Goal: Information Seeking & Learning: Learn about a topic

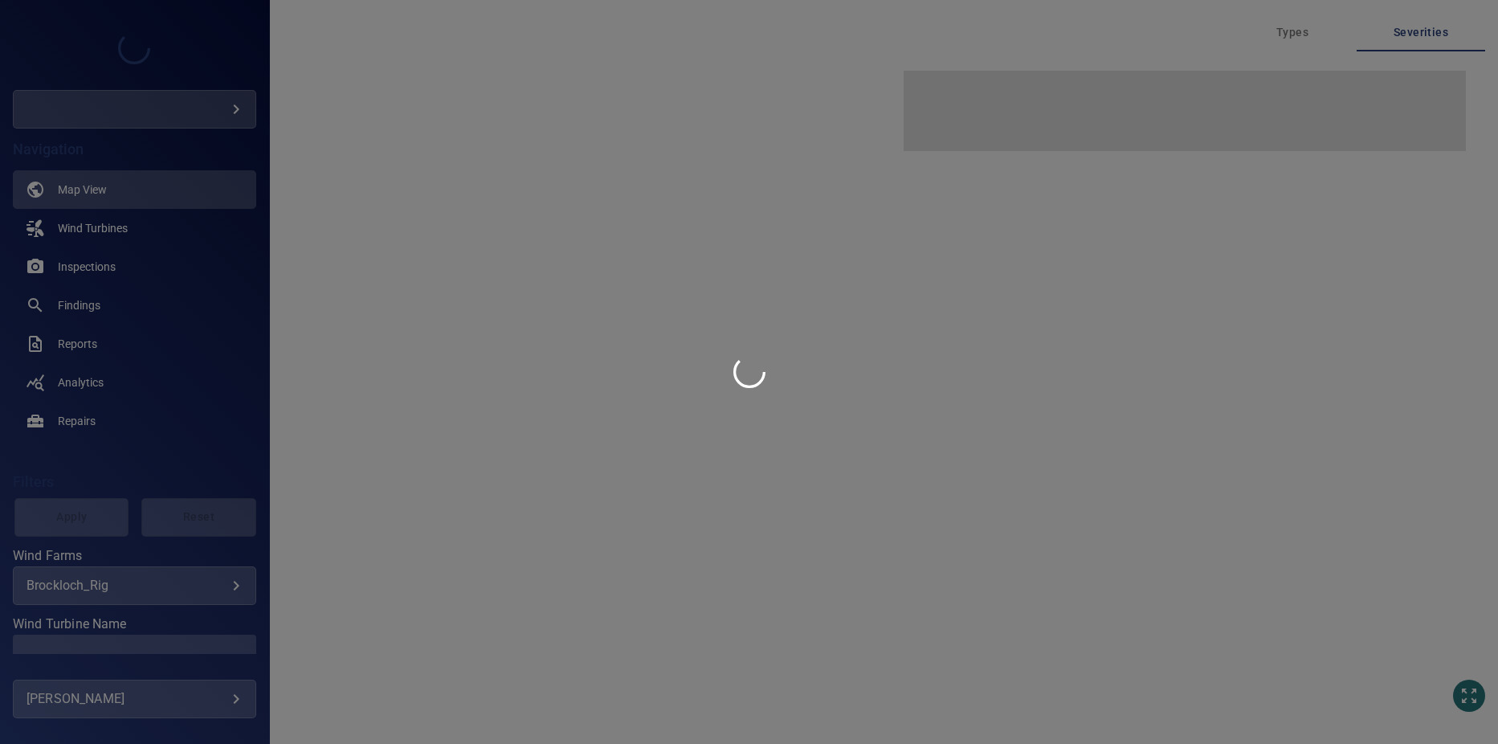
type input "*********"
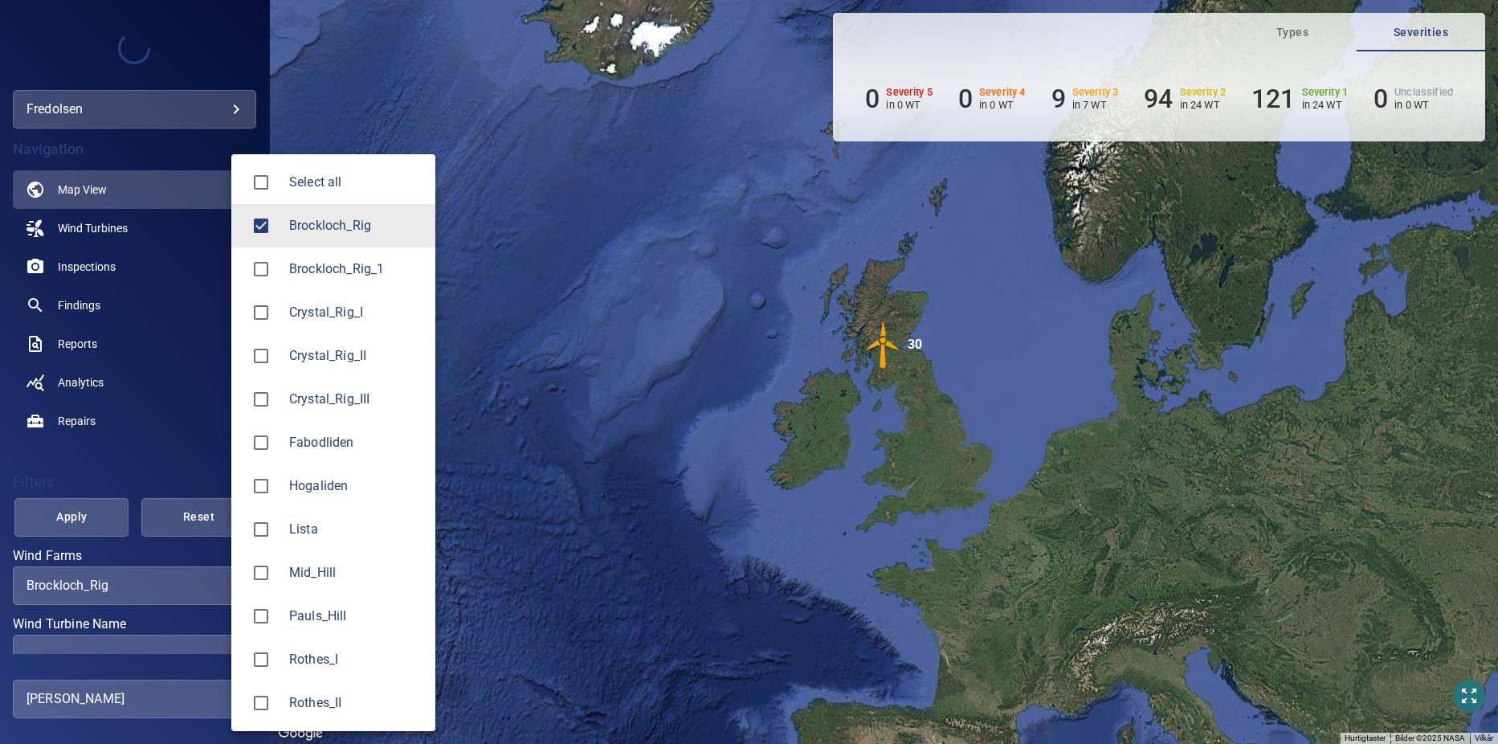
click at [164, 587] on body "**********" at bounding box center [749, 372] width 1498 height 744
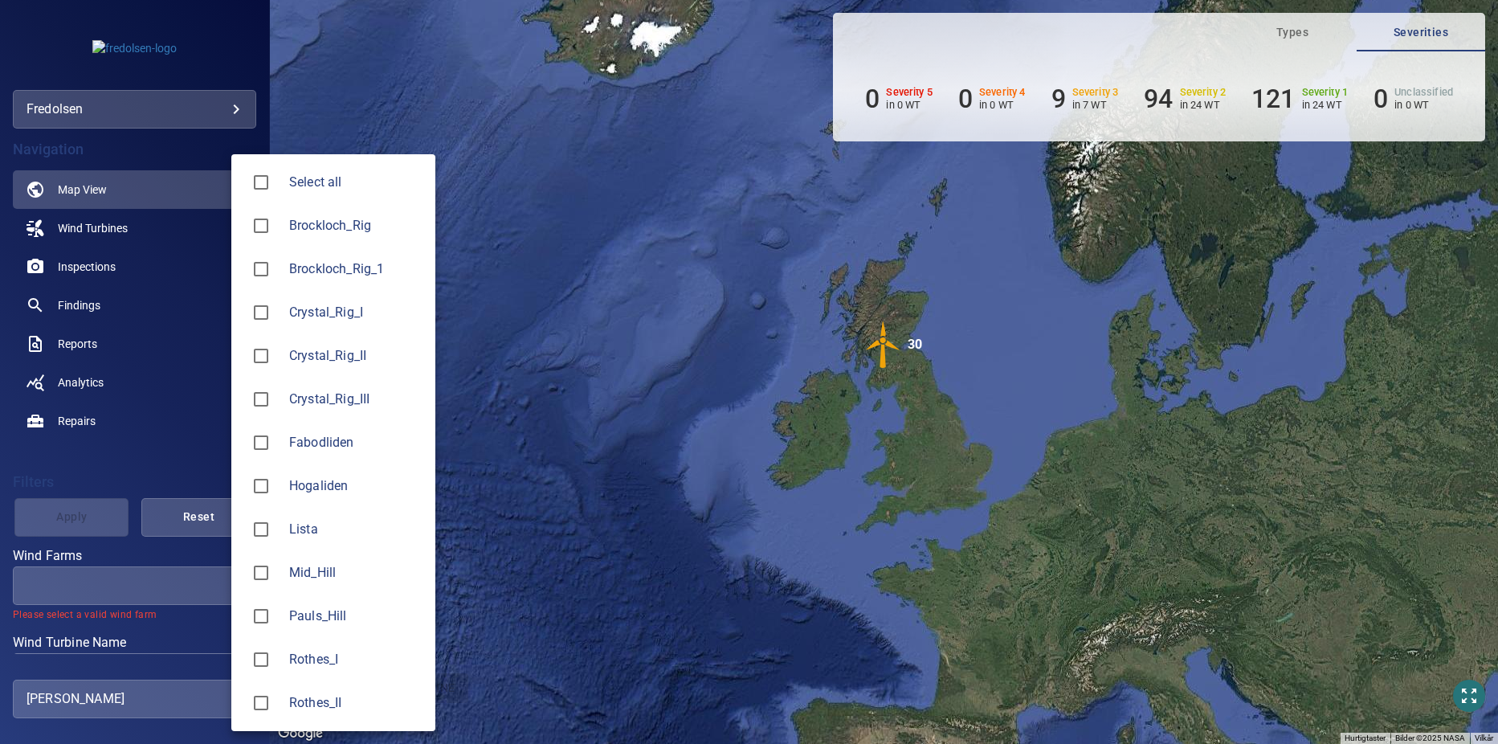
type input "**********"
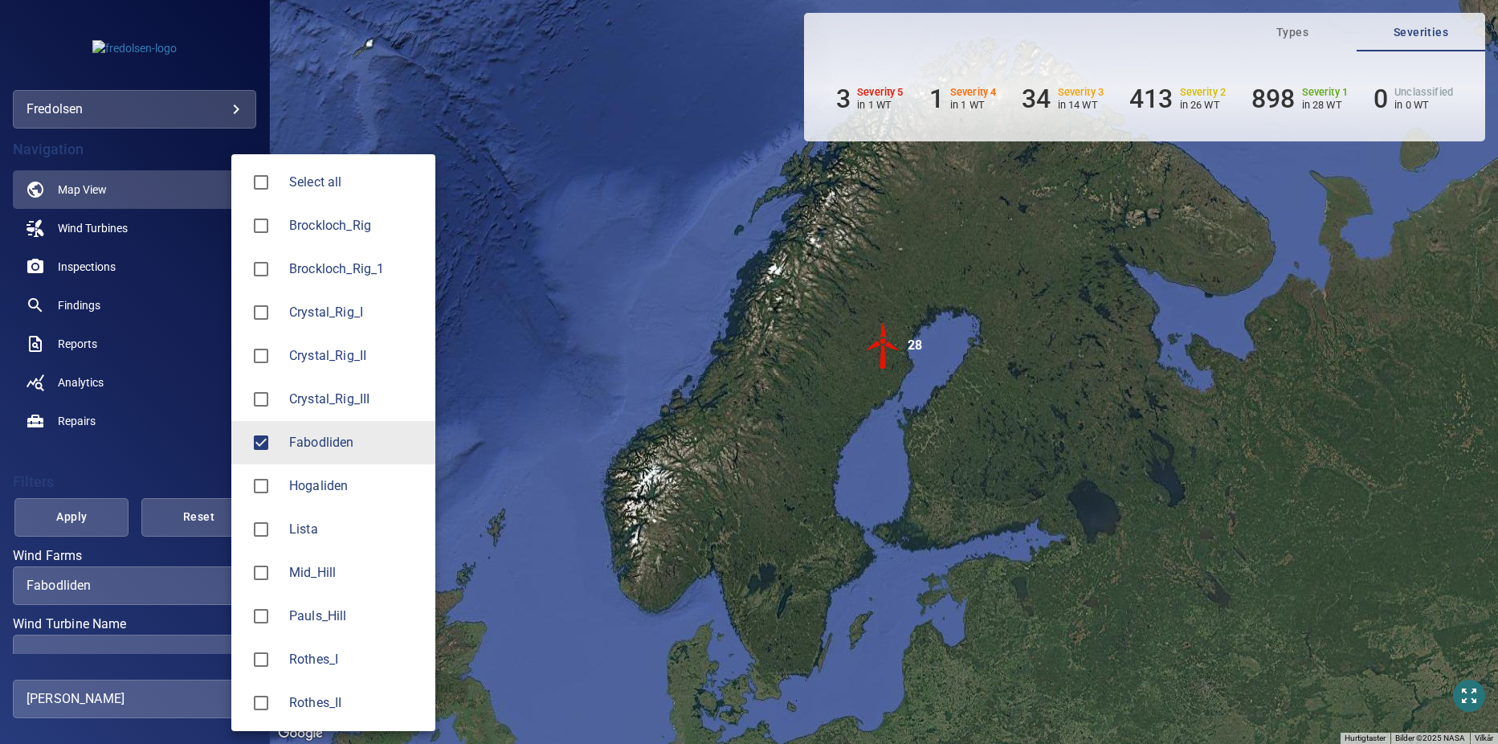
click at [100, 643] on div at bounding box center [749, 372] width 1498 height 744
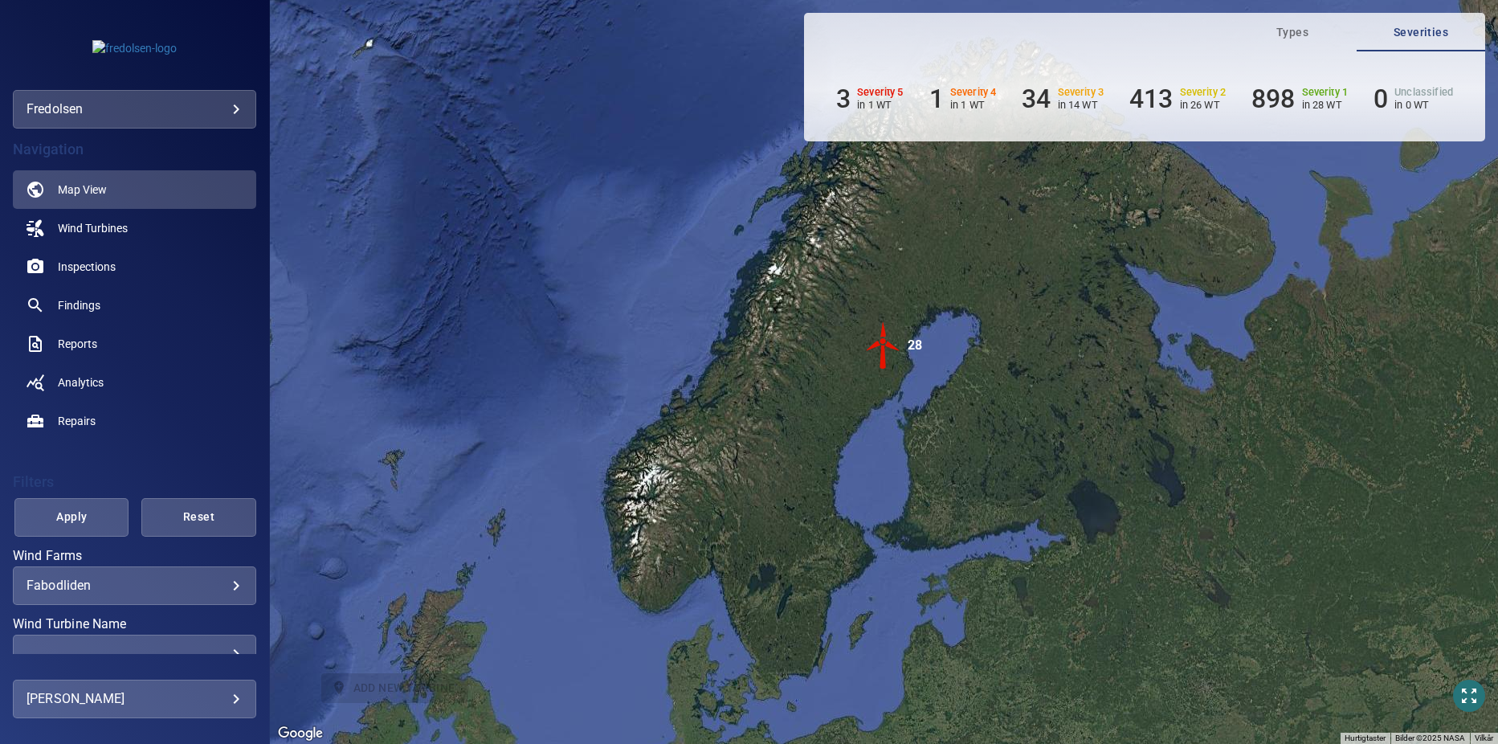
click at [200, 646] on div "​" at bounding box center [134, 653] width 216 height 15
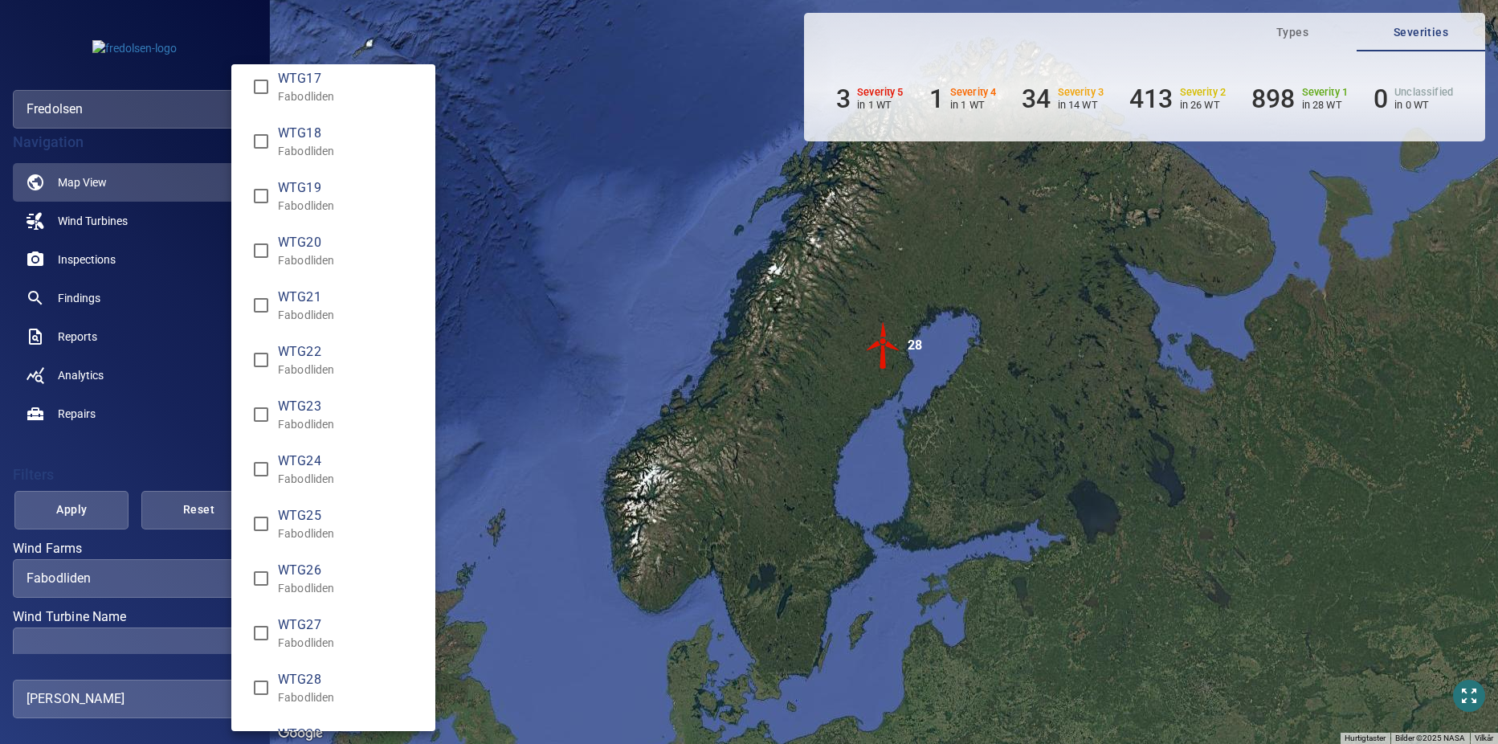
scroll to position [875, 0]
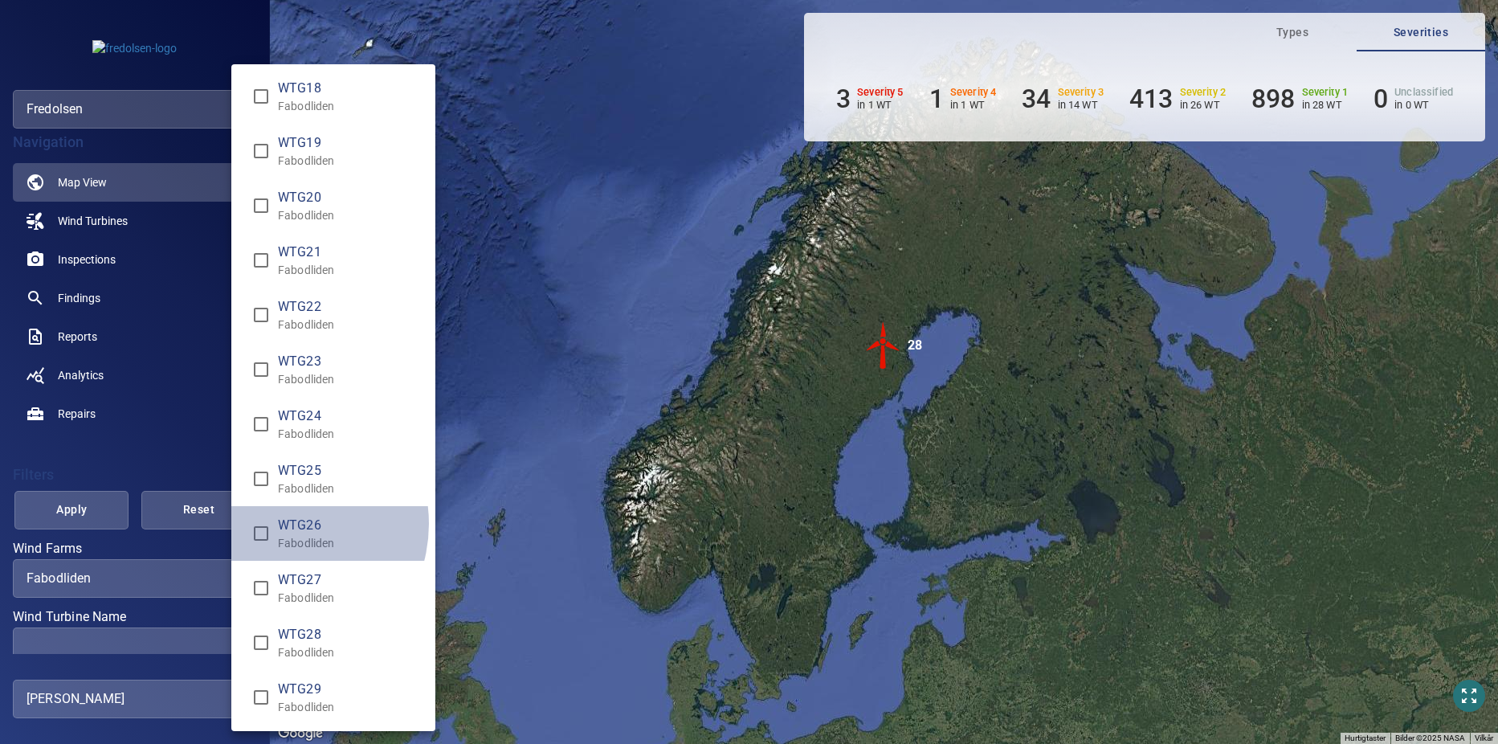
click at [279, 524] on span "WTG26" at bounding box center [350, 525] width 145 height 19
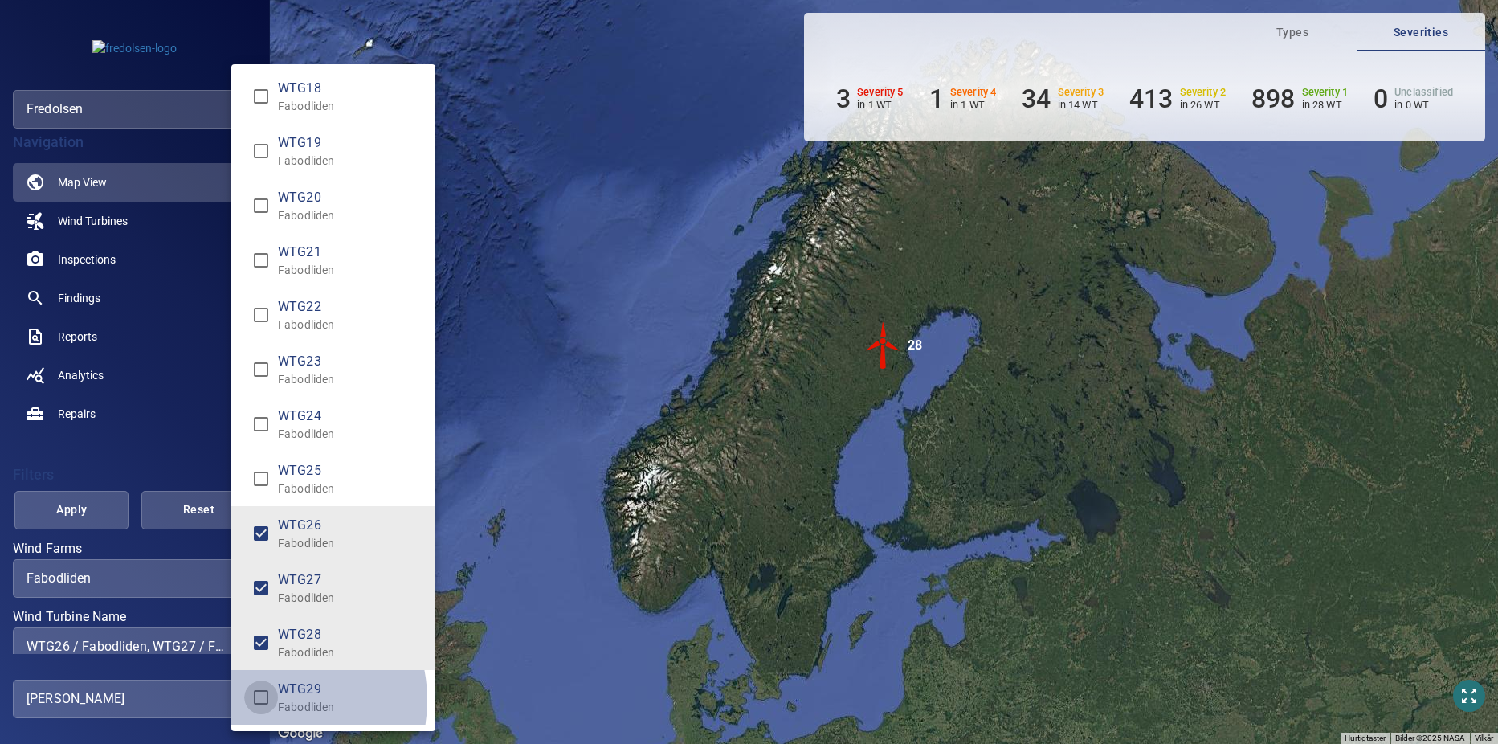
type input "**********"
click at [74, 512] on div "Wind Turbine Name" at bounding box center [749, 372] width 1498 height 744
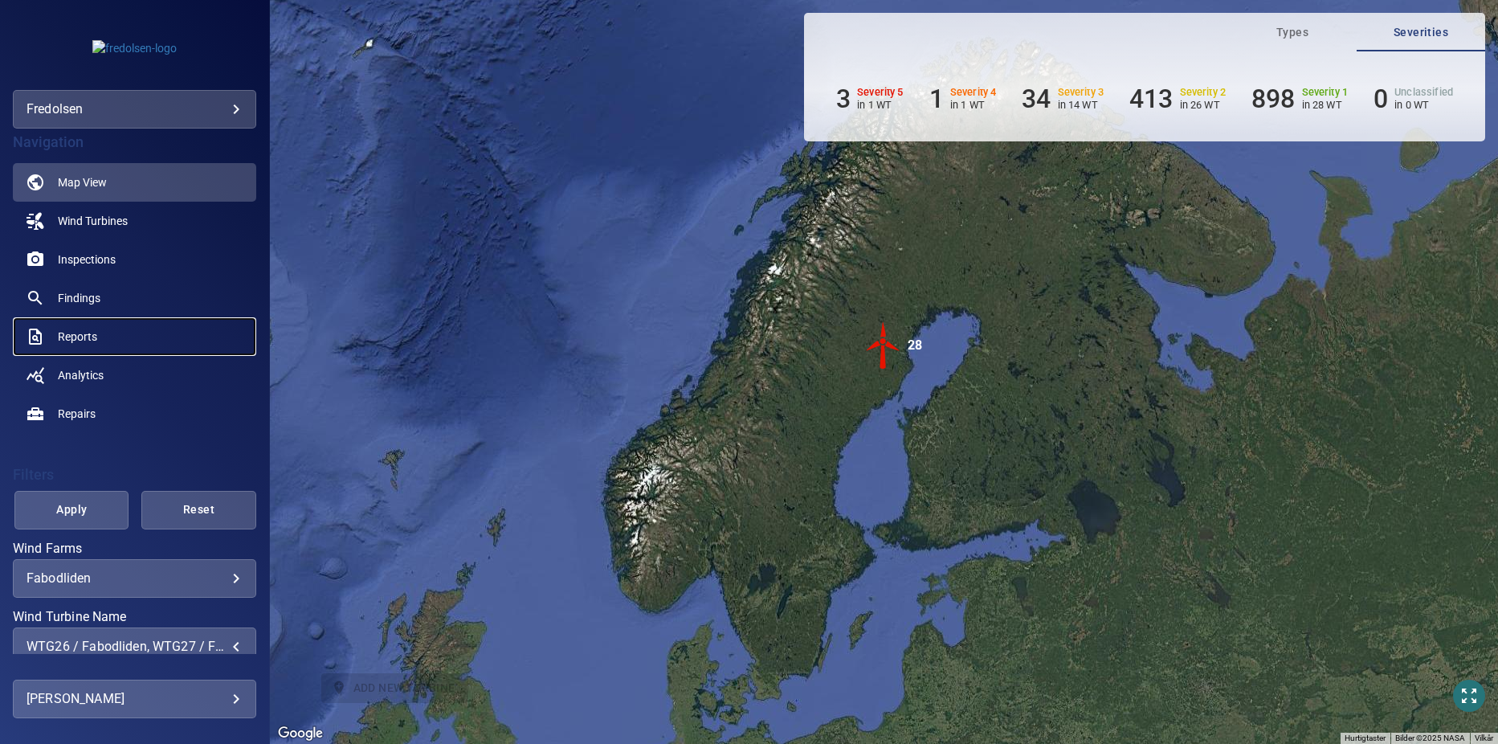
click at [63, 333] on span "Reports" at bounding box center [77, 336] width 39 height 16
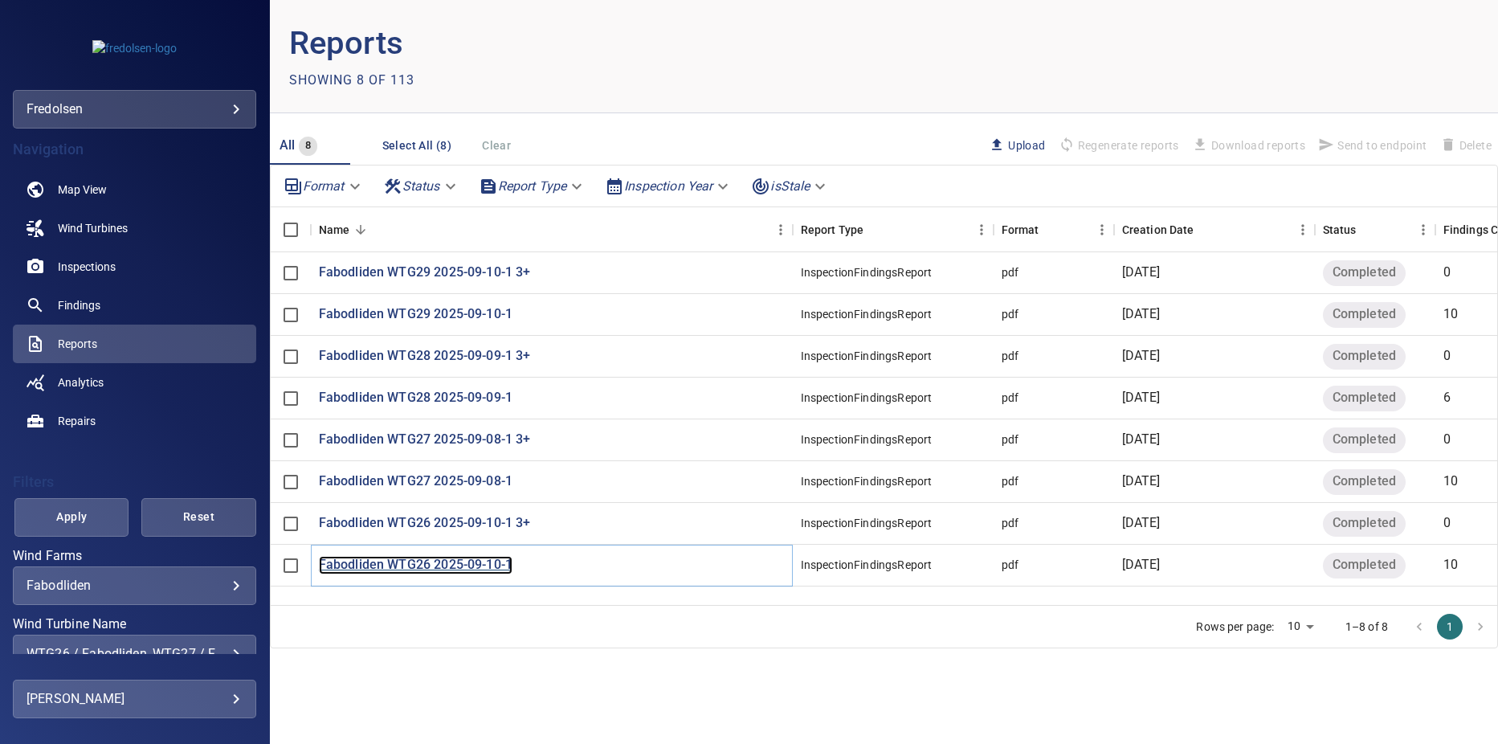
click at [438, 566] on p "Fabodliden WTG26 2025-09-10-1" at bounding box center [416, 565] width 194 height 18
click at [472, 480] on p "Fabodliden WTG27 2025-09-08-1" at bounding box center [416, 481] width 194 height 18
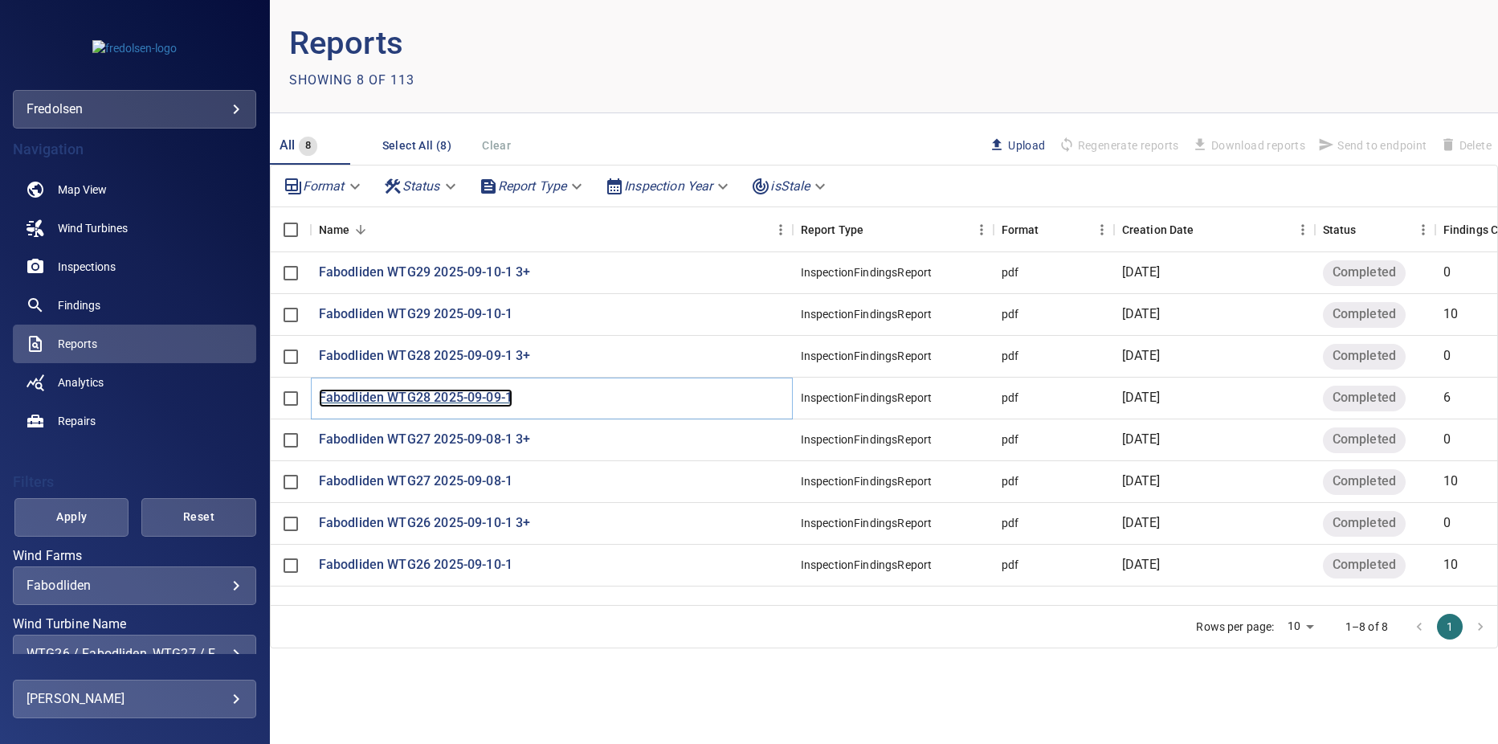
click at [463, 399] on p "Fabodliden WTG28 2025-09-09-1" at bounding box center [416, 398] width 194 height 18
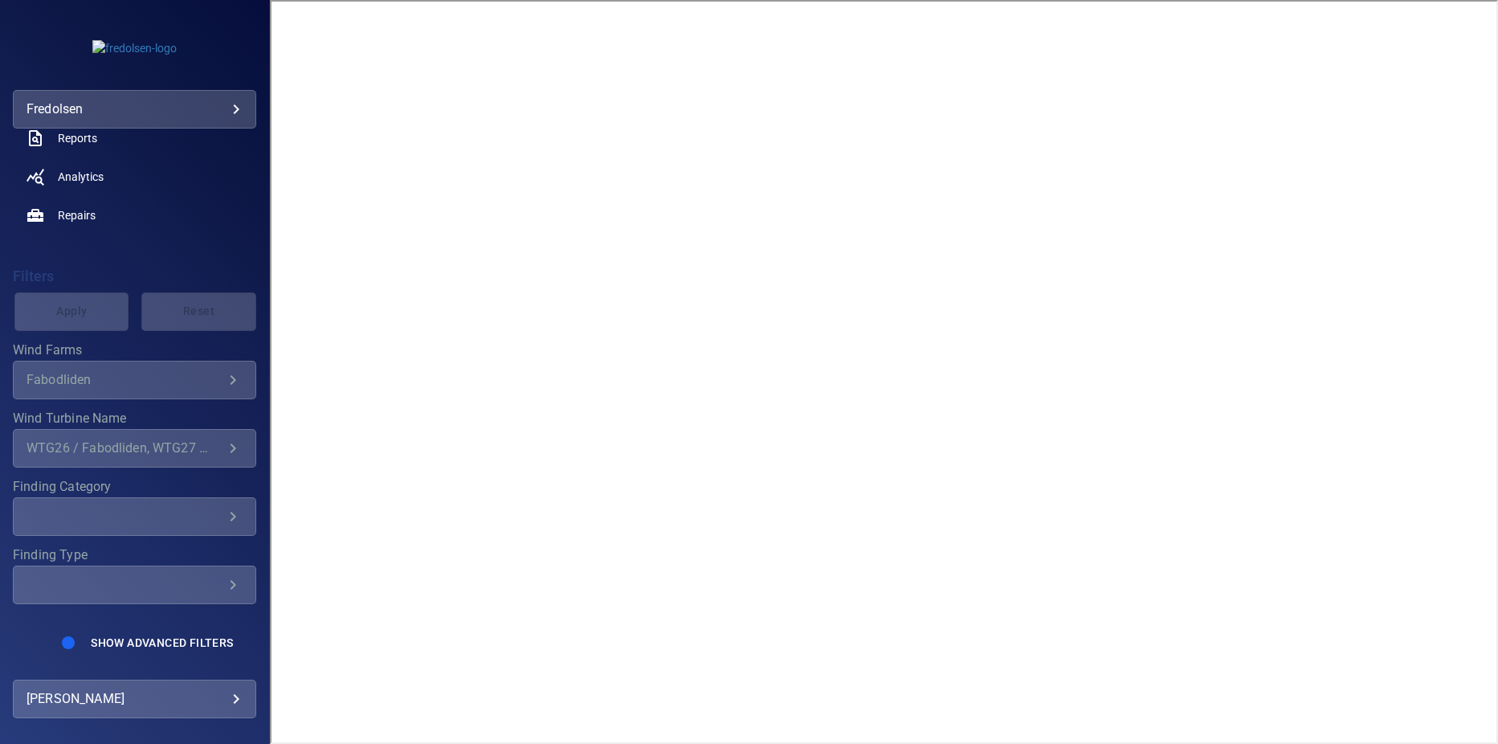
scroll to position [208, 0]
click at [159, 450] on div "WTG26 / Fabodliden, WTG27 / Fabodliden, WTG28 / Fabodliden, WTG29 / Fabodliden" at bounding box center [124, 445] width 197 height 15
click at [223, 110] on body "**********" at bounding box center [749, 372] width 1498 height 744
click at [205, 111] on div at bounding box center [749, 372] width 1498 height 744
click at [115, 438] on div "WTG26 / Fabodliden, WTG27 / Fabodliden, WTG28 / Fabodliden, WTG29 / Fabodliden" at bounding box center [124, 445] width 197 height 15
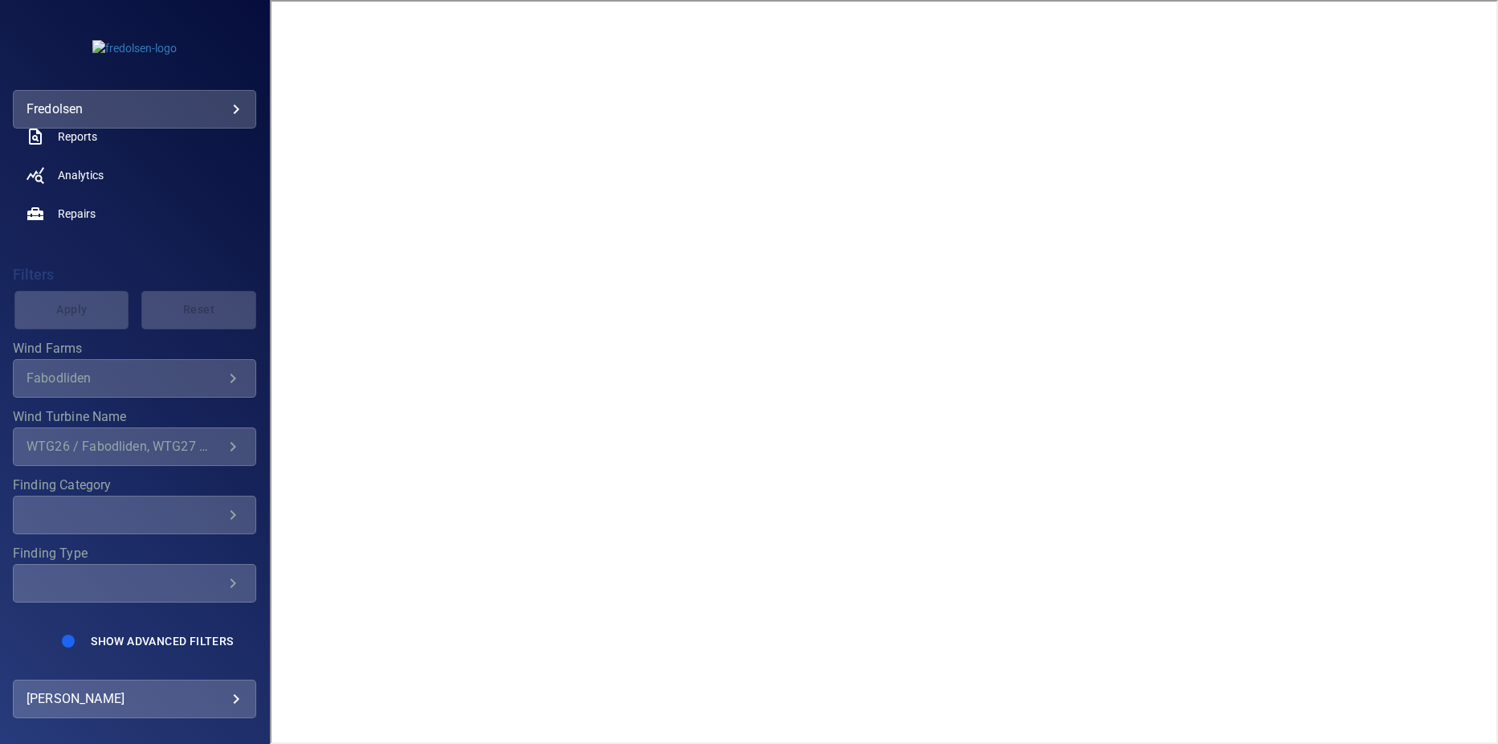
click at [223, 437] on icon "Wind Turbine Name" at bounding box center [232, 446] width 19 height 19
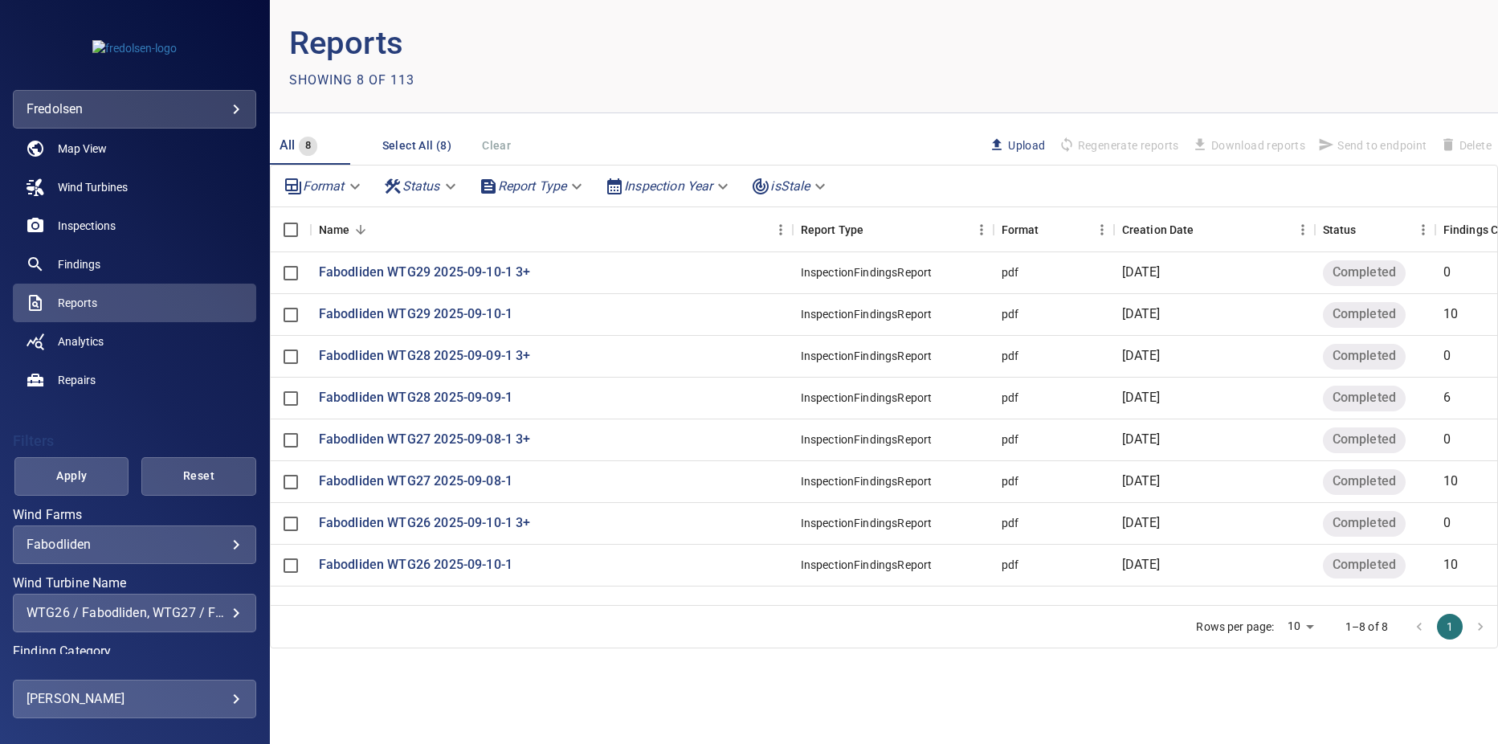
scroll to position [80, 0]
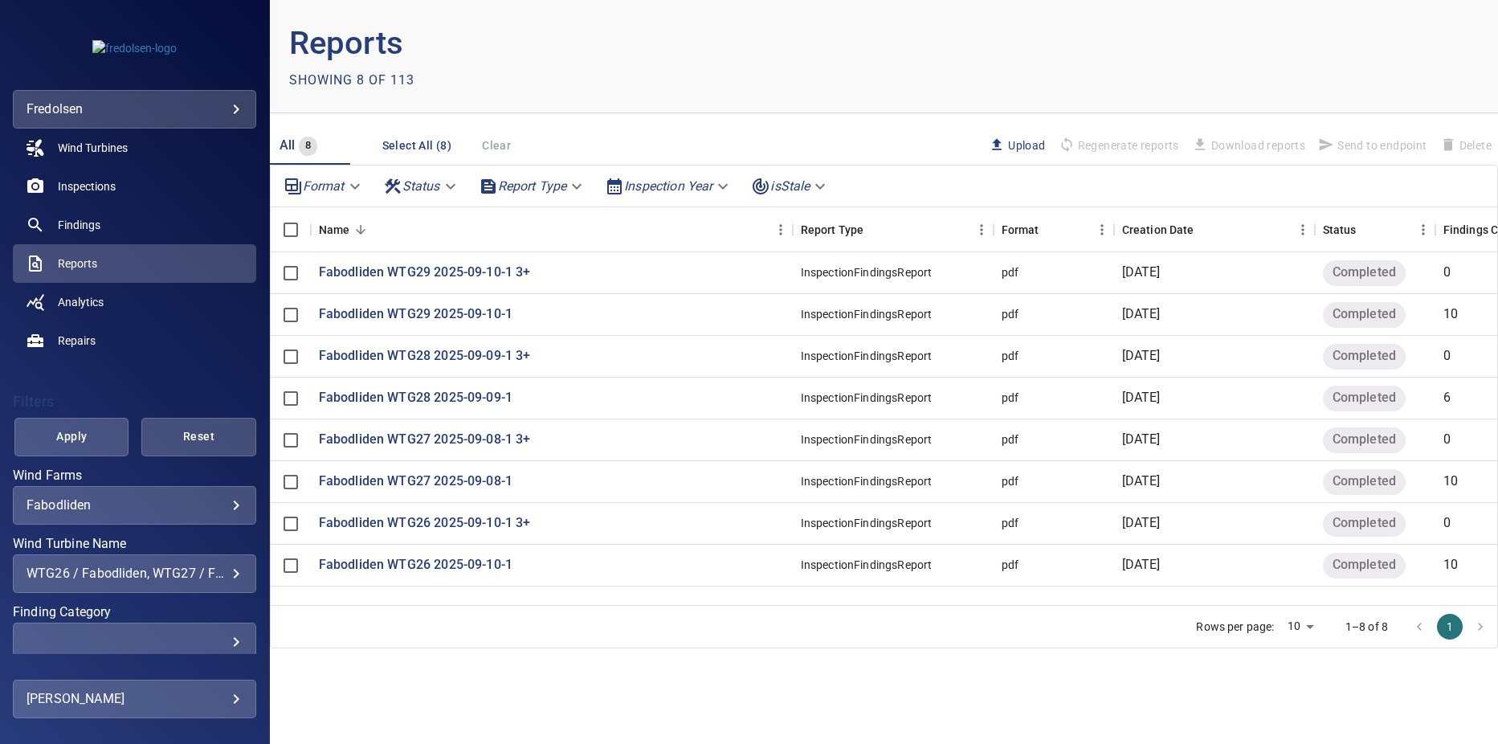
click at [222, 580] on div "WTG26 / Fabodliden, WTG27 / Fabodliden, WTG28 / Fabodliden, WTG29 / Fabodliden" at bounding box center [134, 572] width 216 height 15
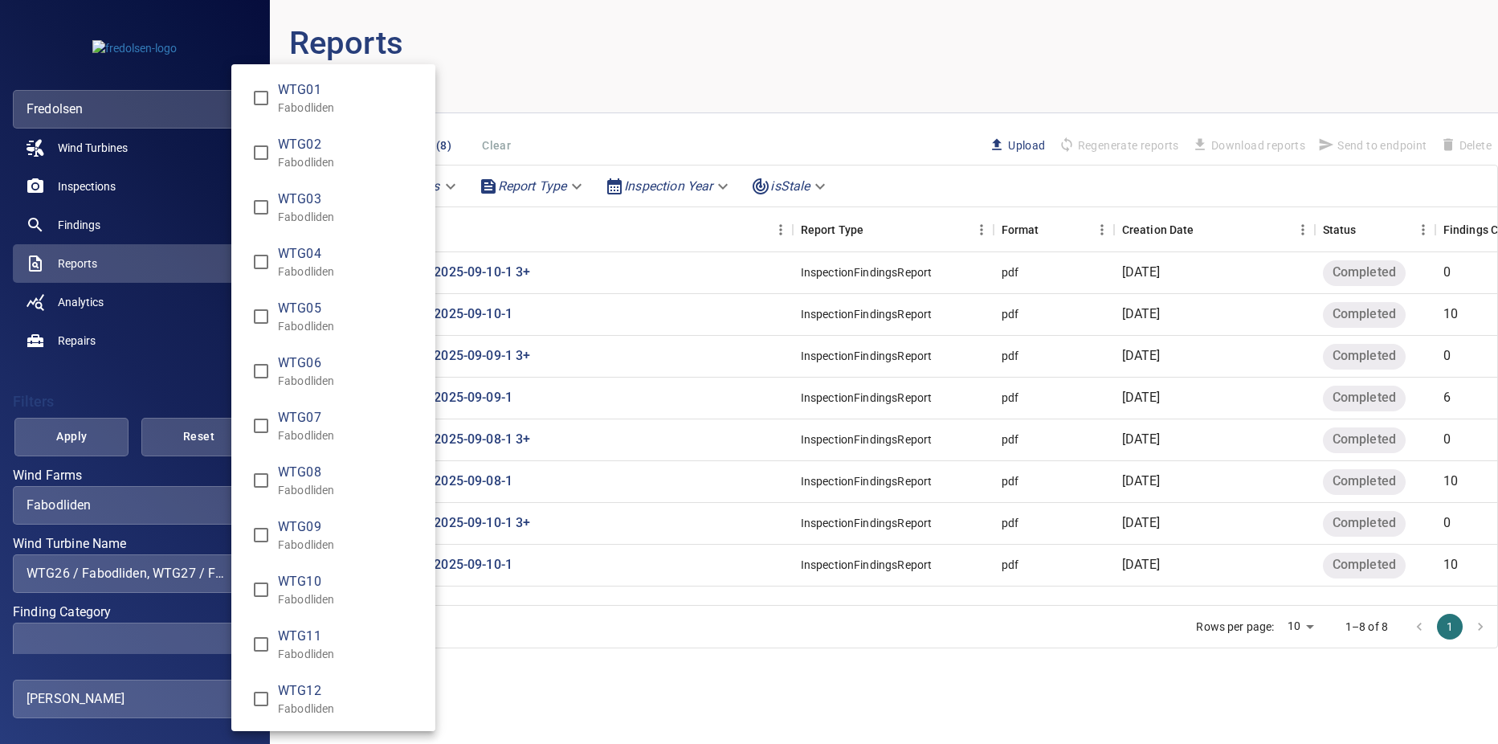
scroll to position [875, 0]
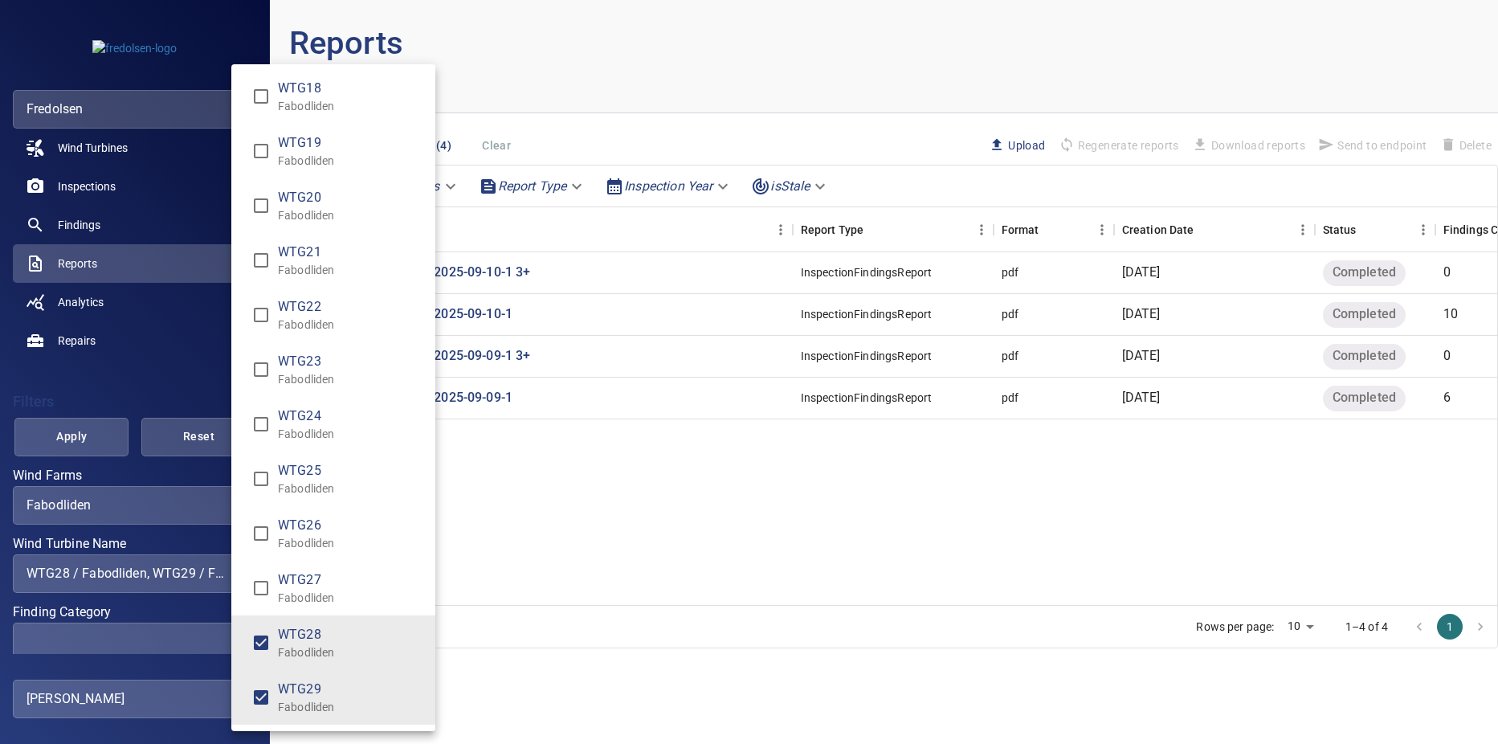
type input "**********"
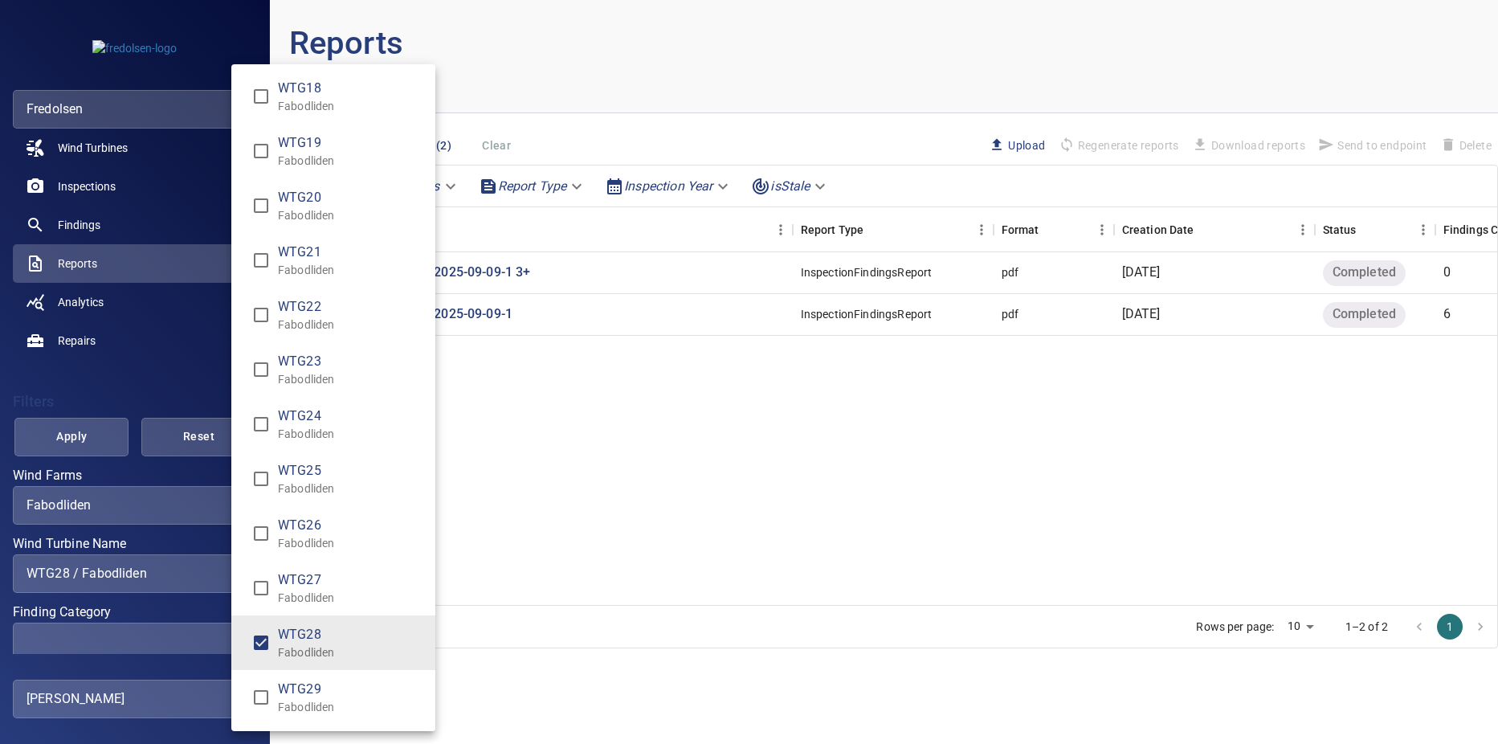
click at [71, 433] on div "Wind Turbine Name" at bounding box center [749, 372] width 1498 height 744
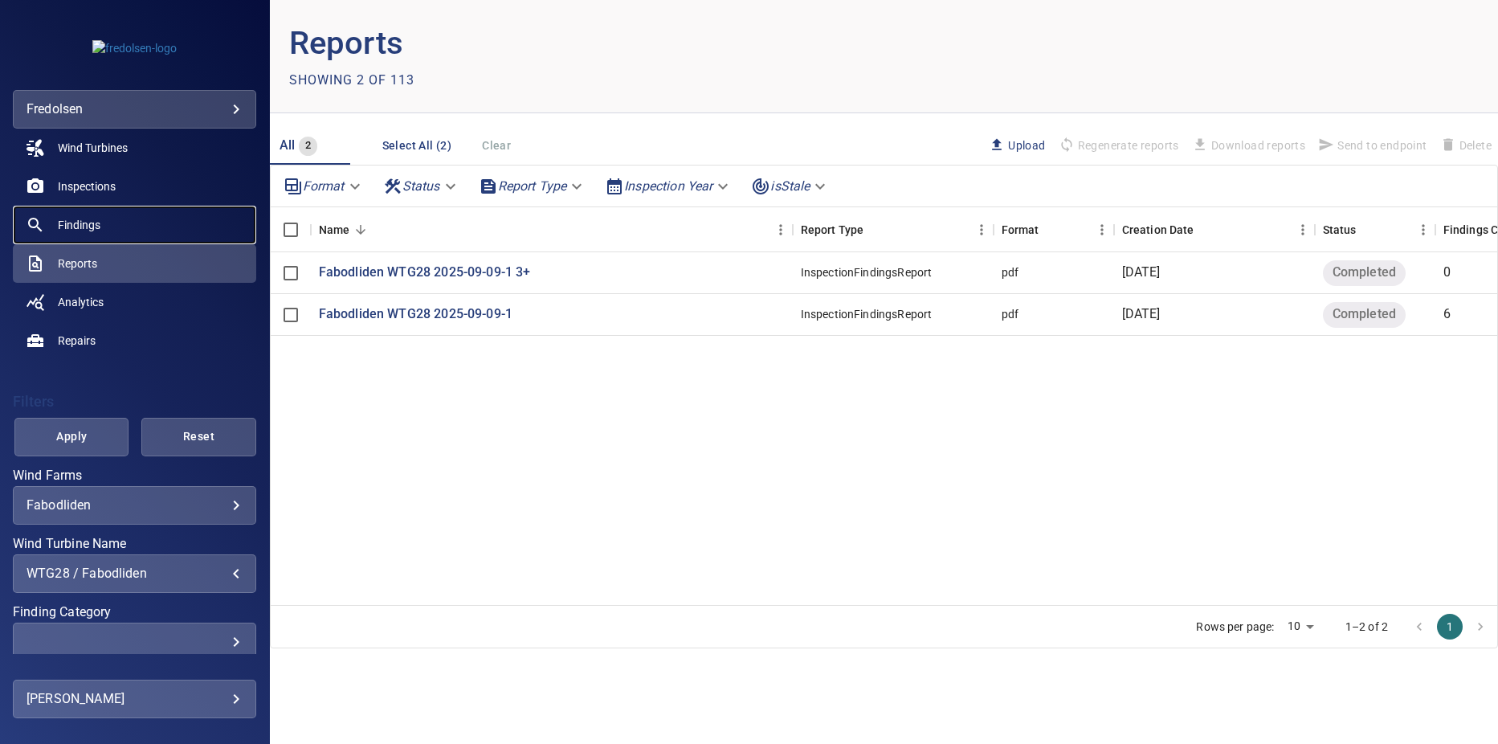
click at [72, 217] on span "Findings" at bounding box center [79, 225] width 43 height 16
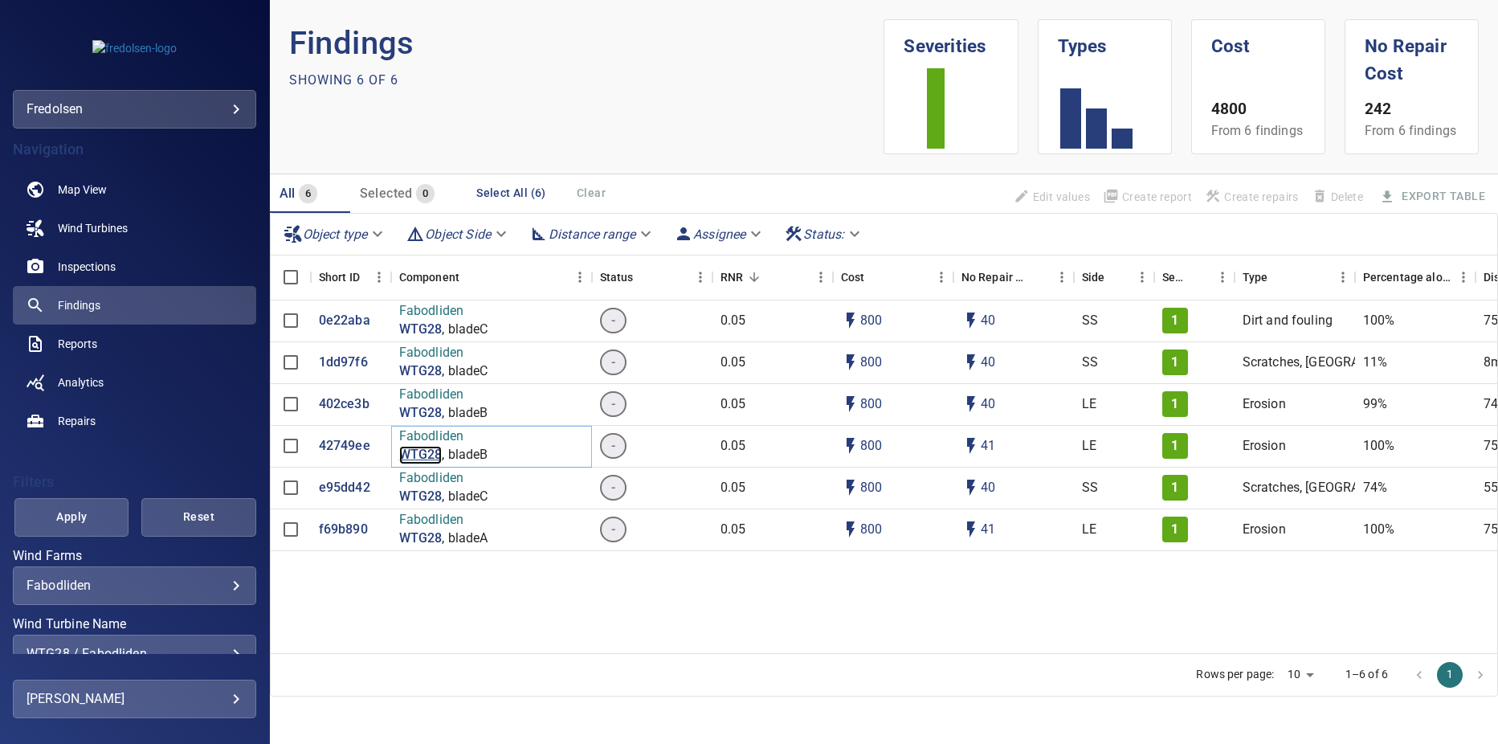
click at [424, 457] on p "WTG28" at bounding box center [420, 455] width 43 height 18
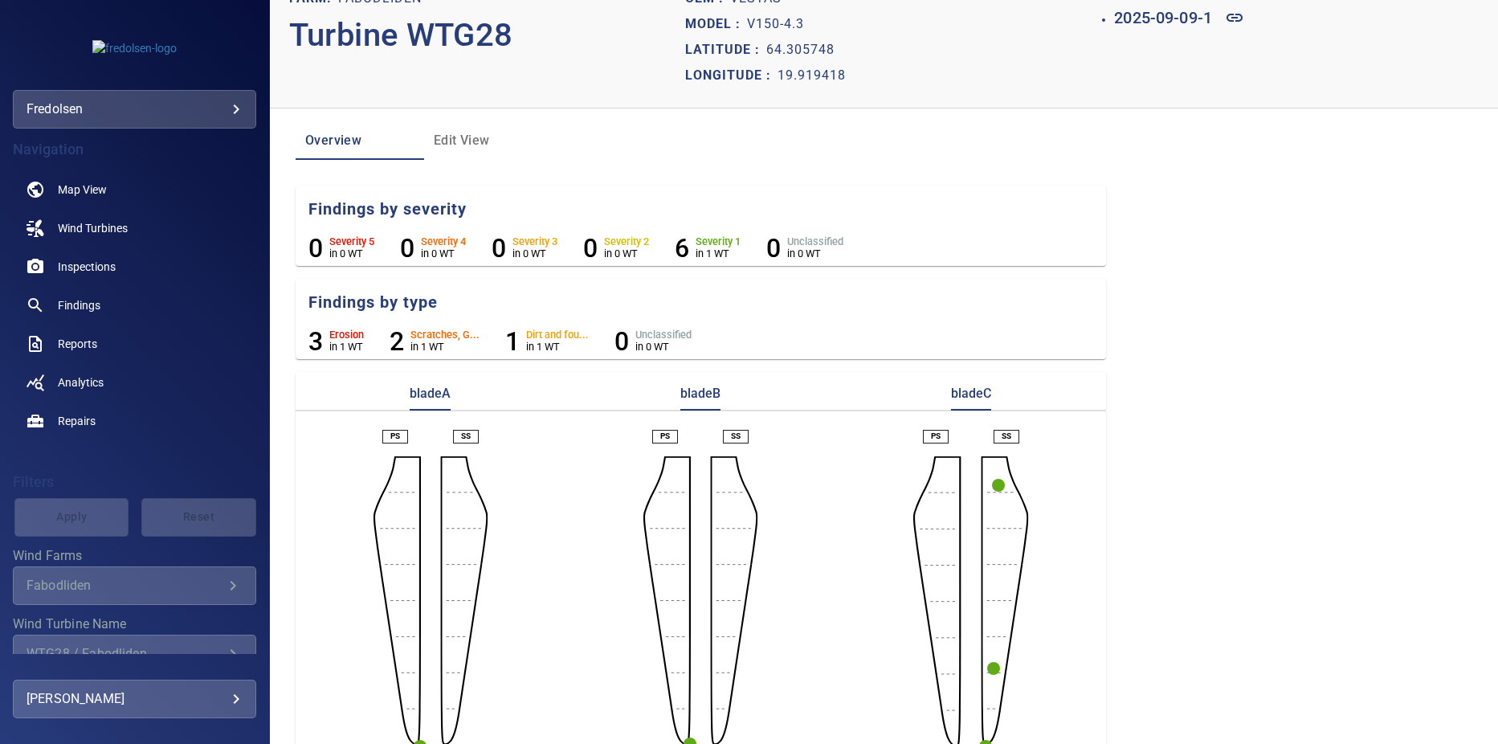
scroll to position [62, 0]
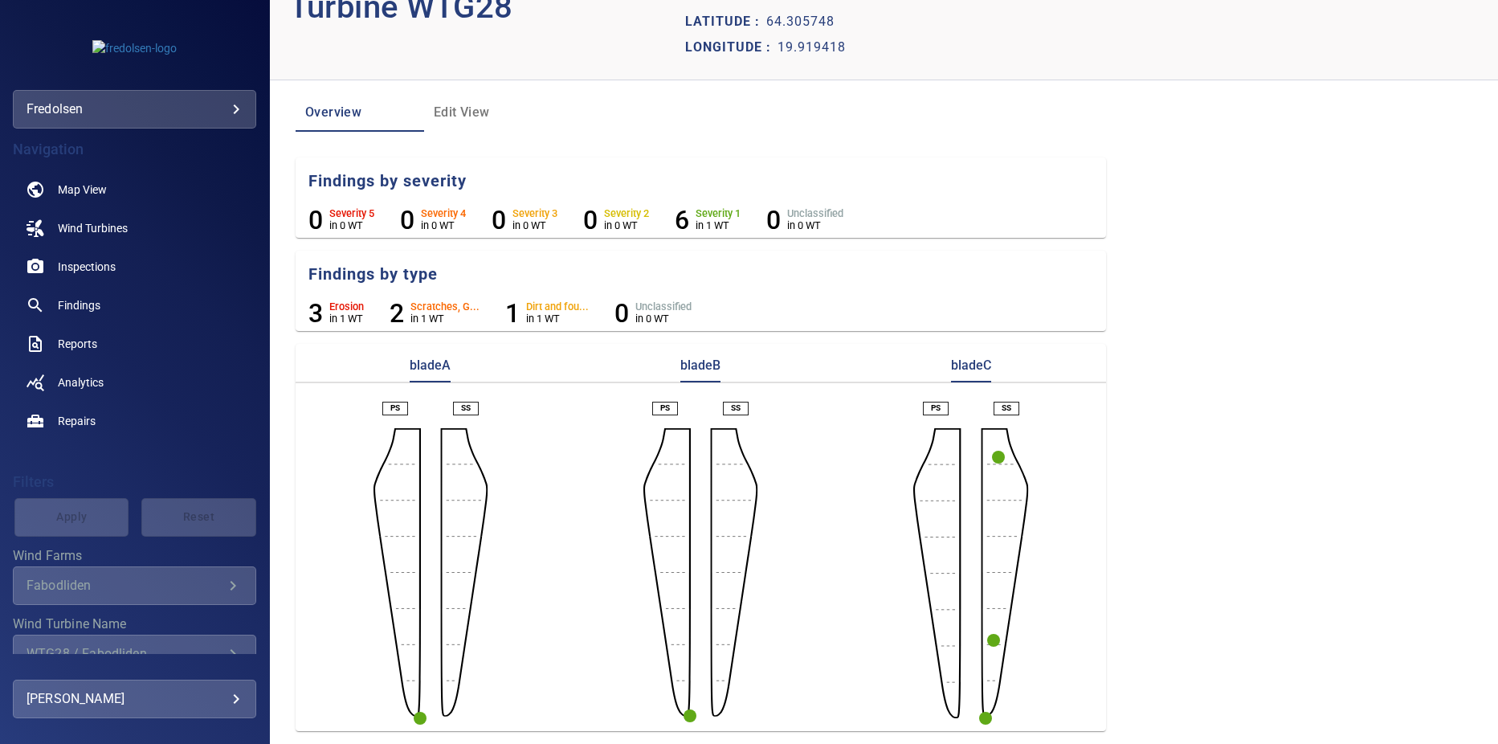
click at [683, 717] on circle "button" at bounding box center [689, 715] width 13 height 13
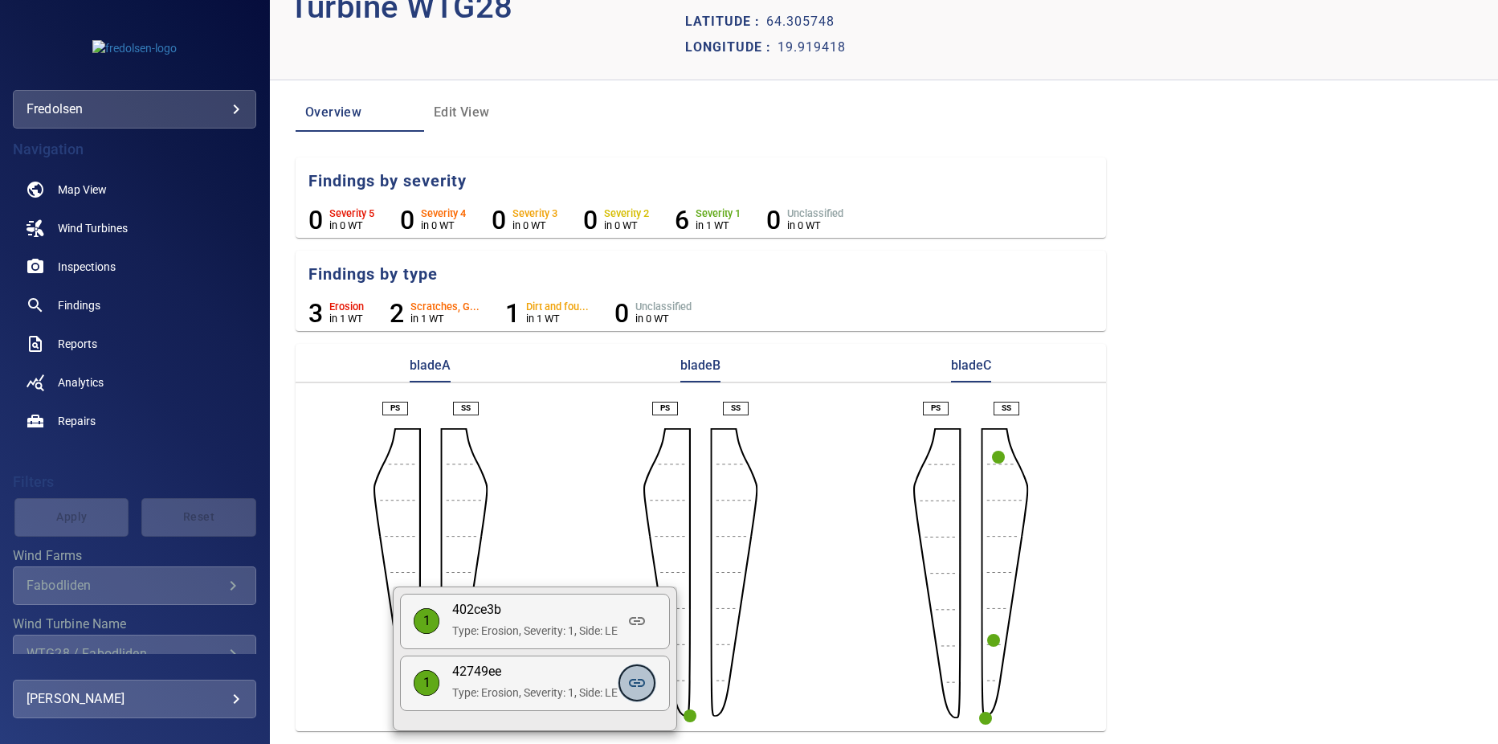
click at [640, 682] on icon at bounding box center [636, 682] width 19 height 19
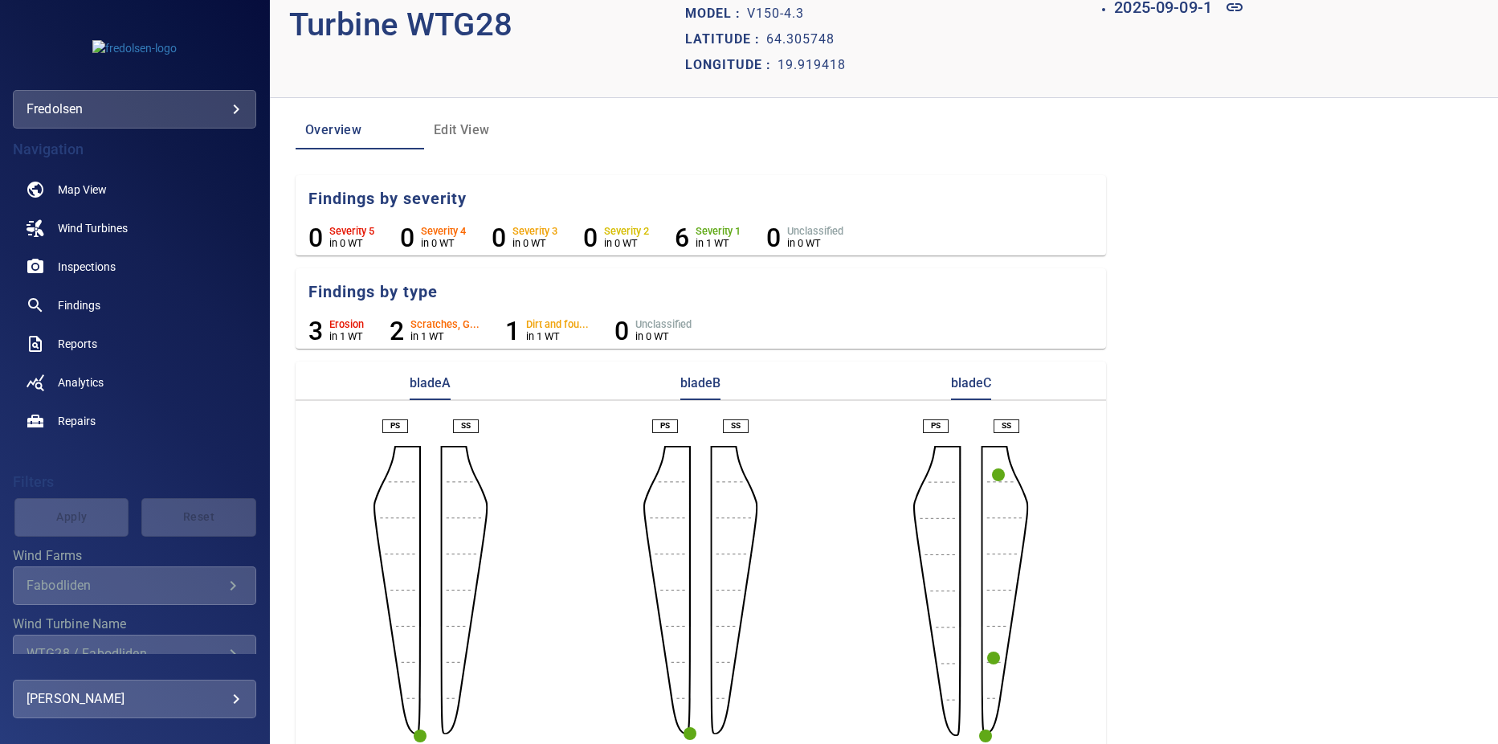
scroll to position [62, 0]
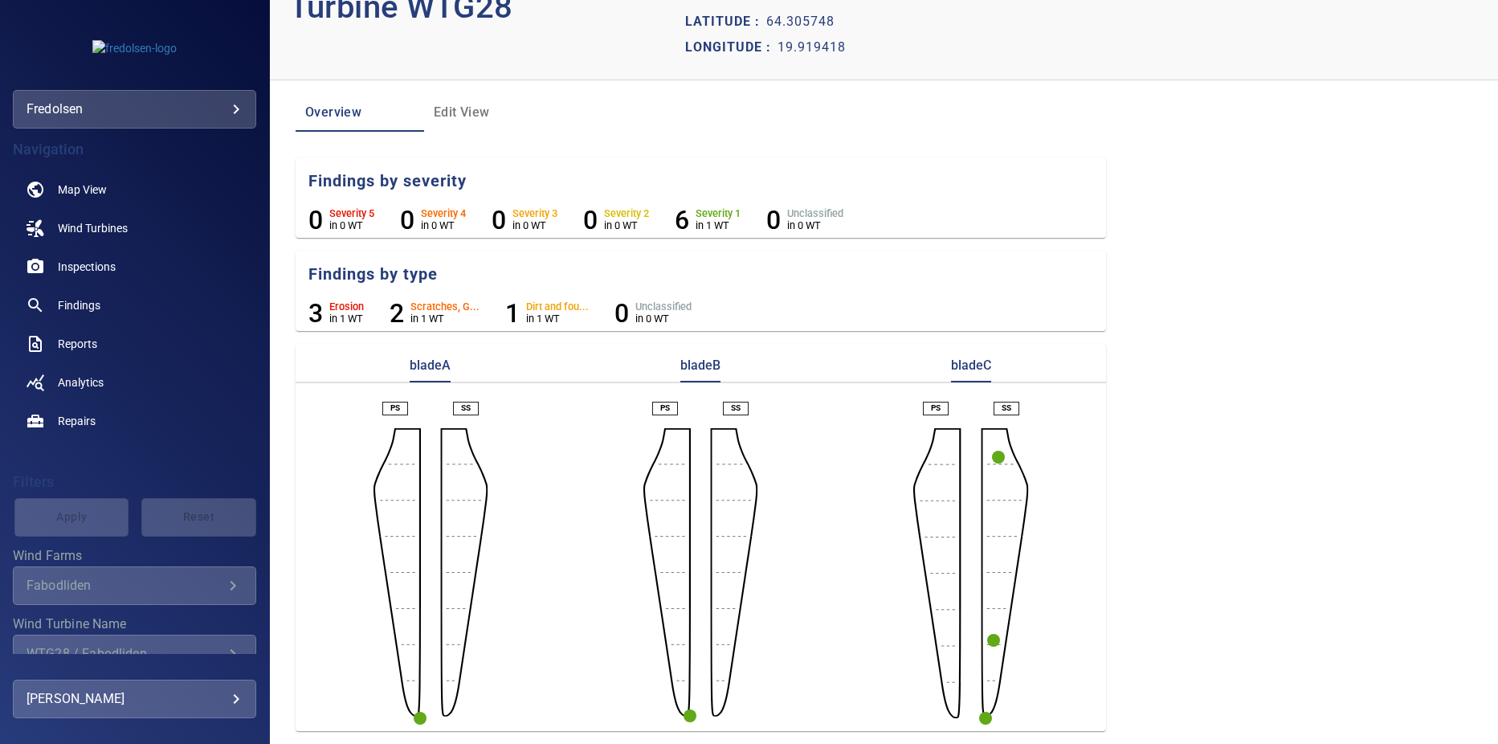
click at [419, 719] on circle "button" at bounding box center [420, 717] width 13 height 13
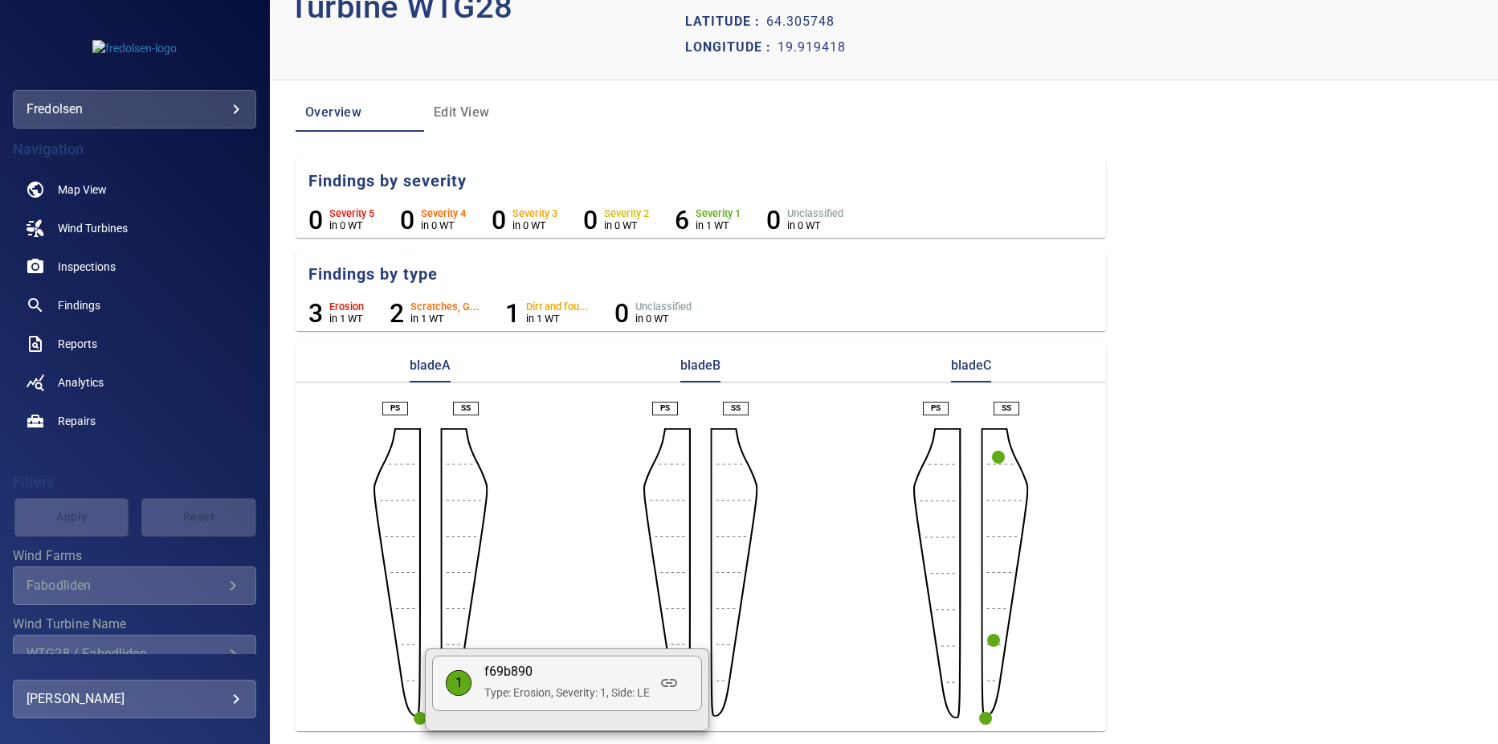
click at [809, 690] on div at bounding box center [749, 372] width 1498 height 744
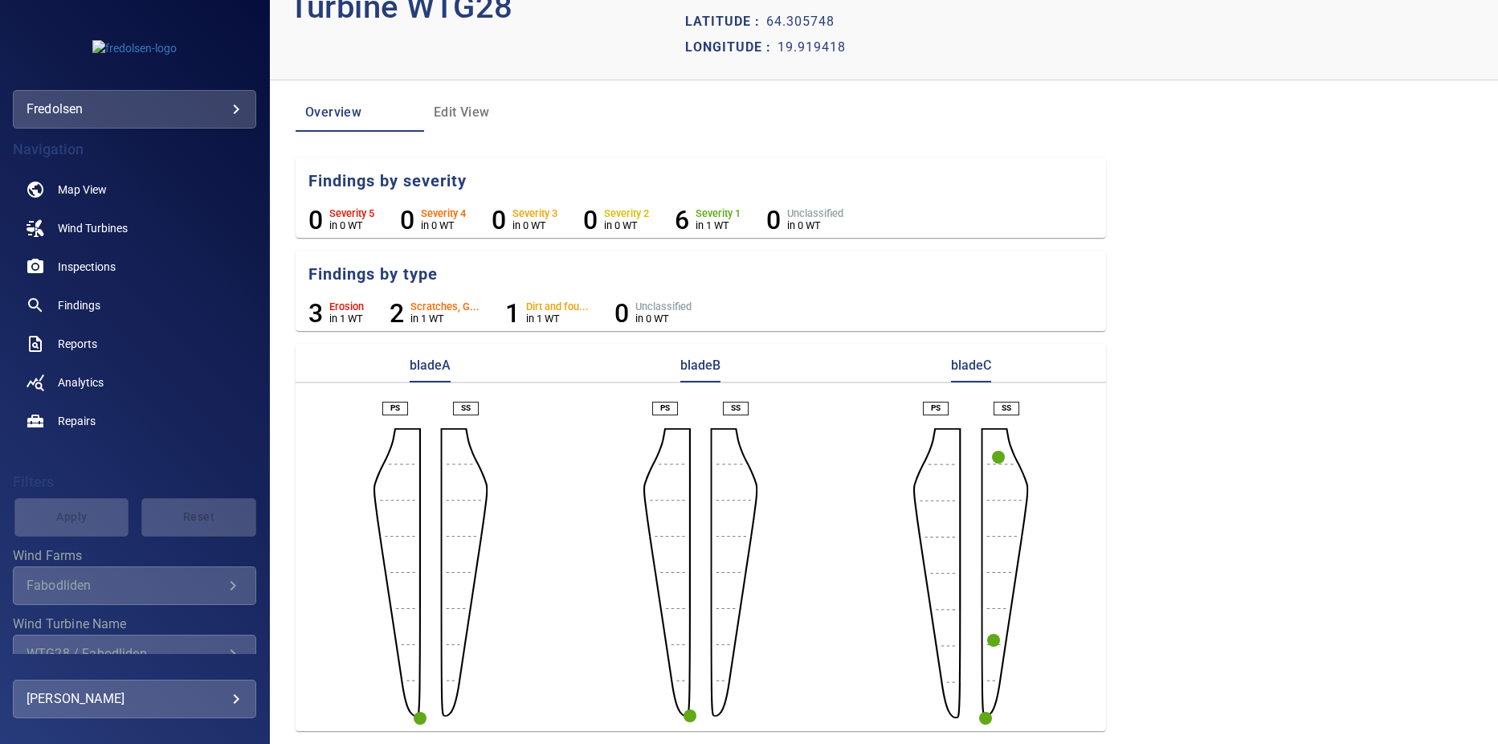
click at [687, 713] on circle "button" at bounding box center [689, 715] width 13 height 13
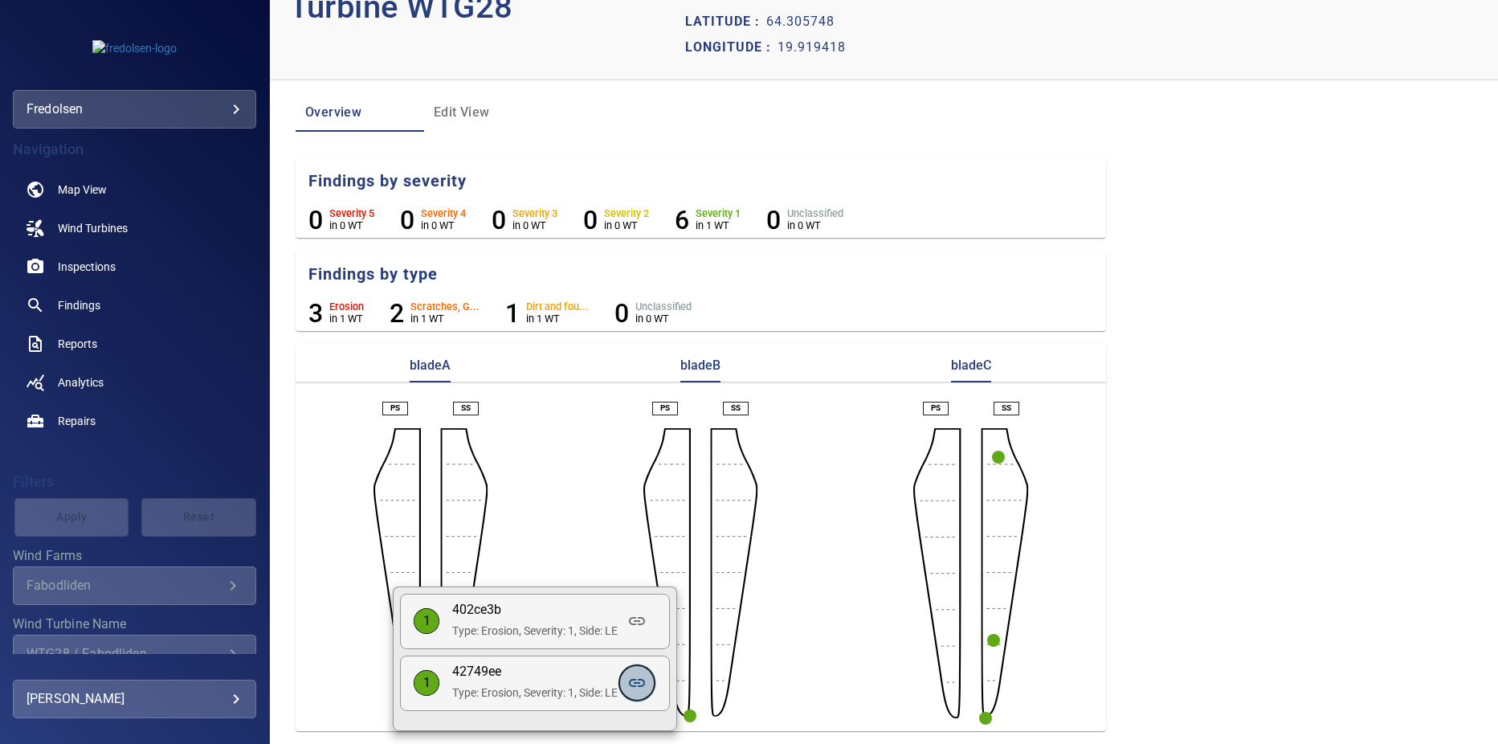
click at [646, 683] on icon at bounding box center [636, 682] width 19 height 19
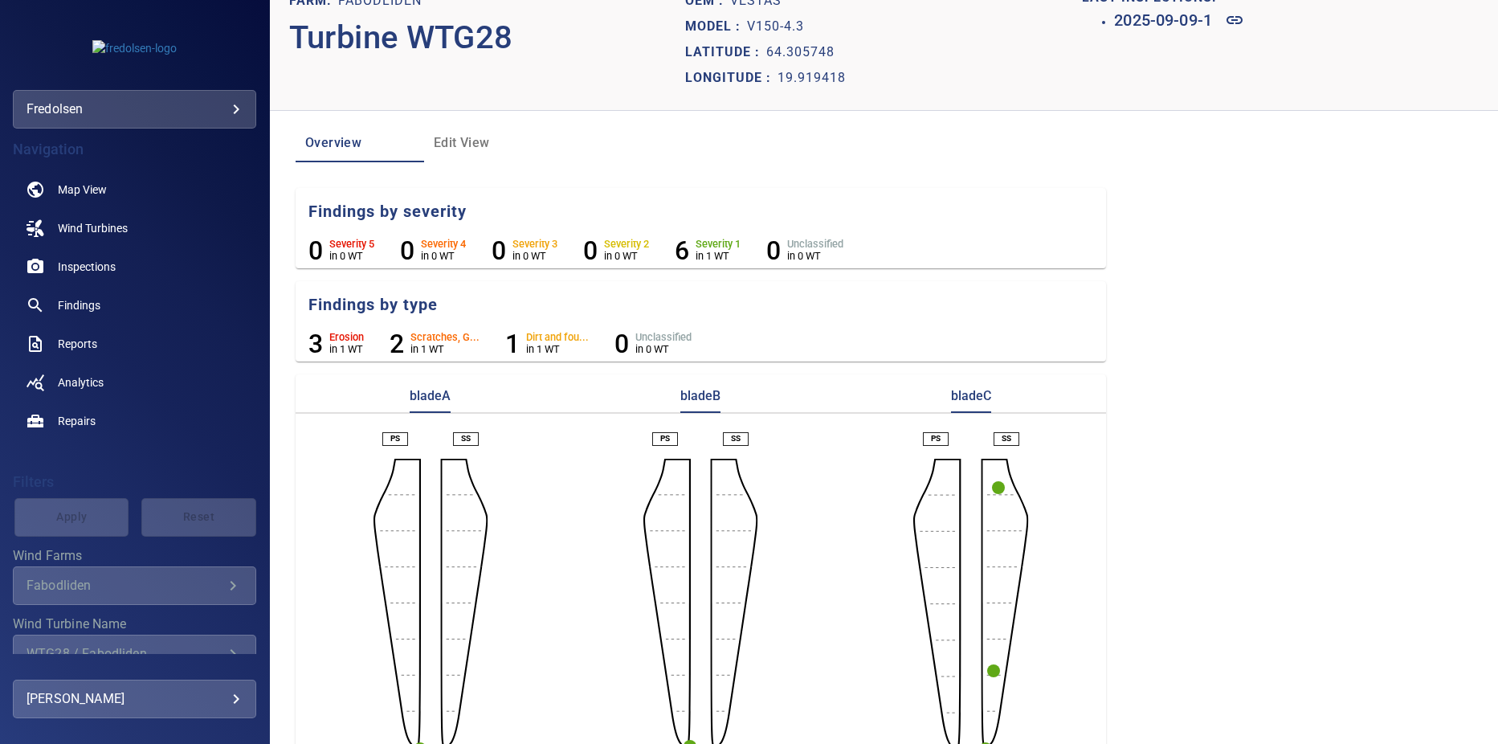
scroll to position [62, 0]
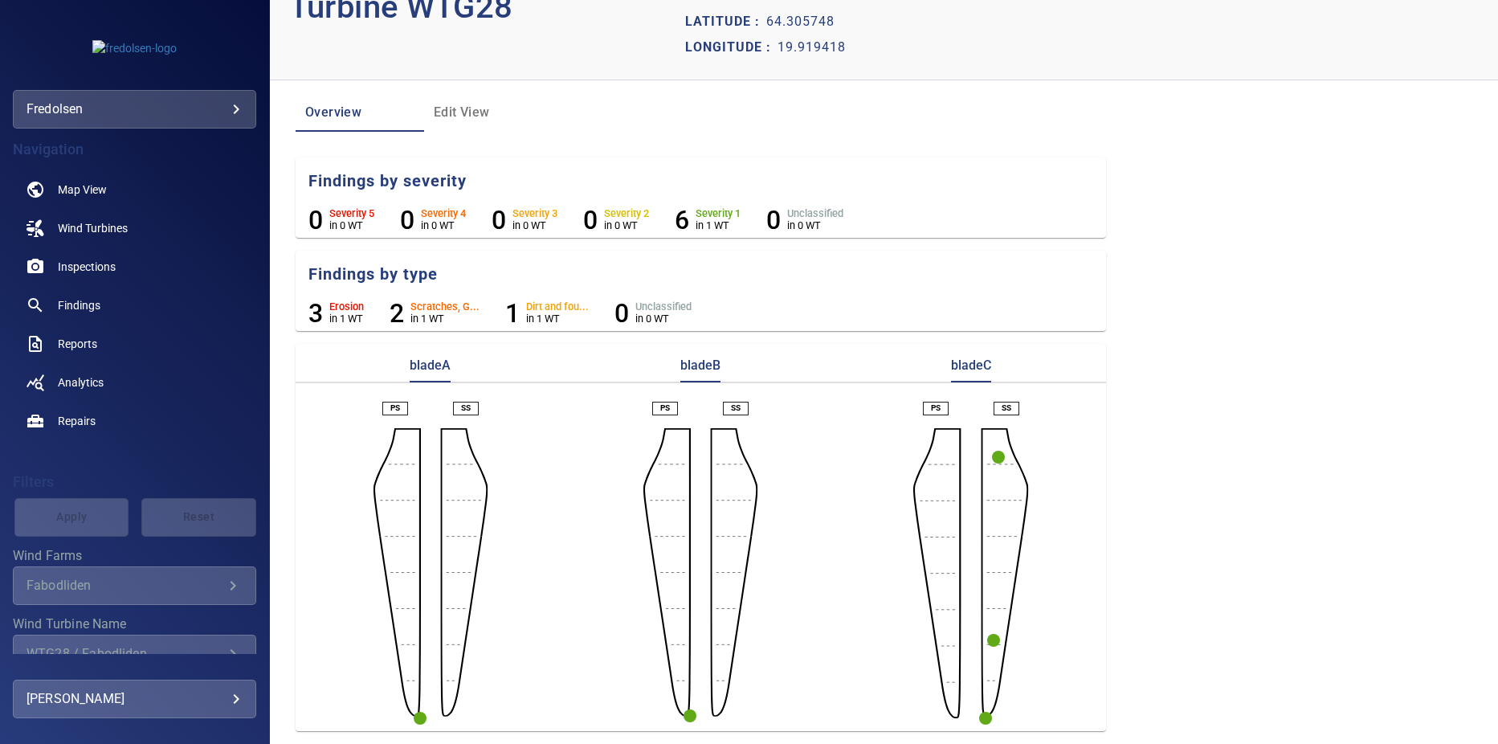
click at [684, 716] on circle "button" at bounding box center [689, 715] width 13 height 13
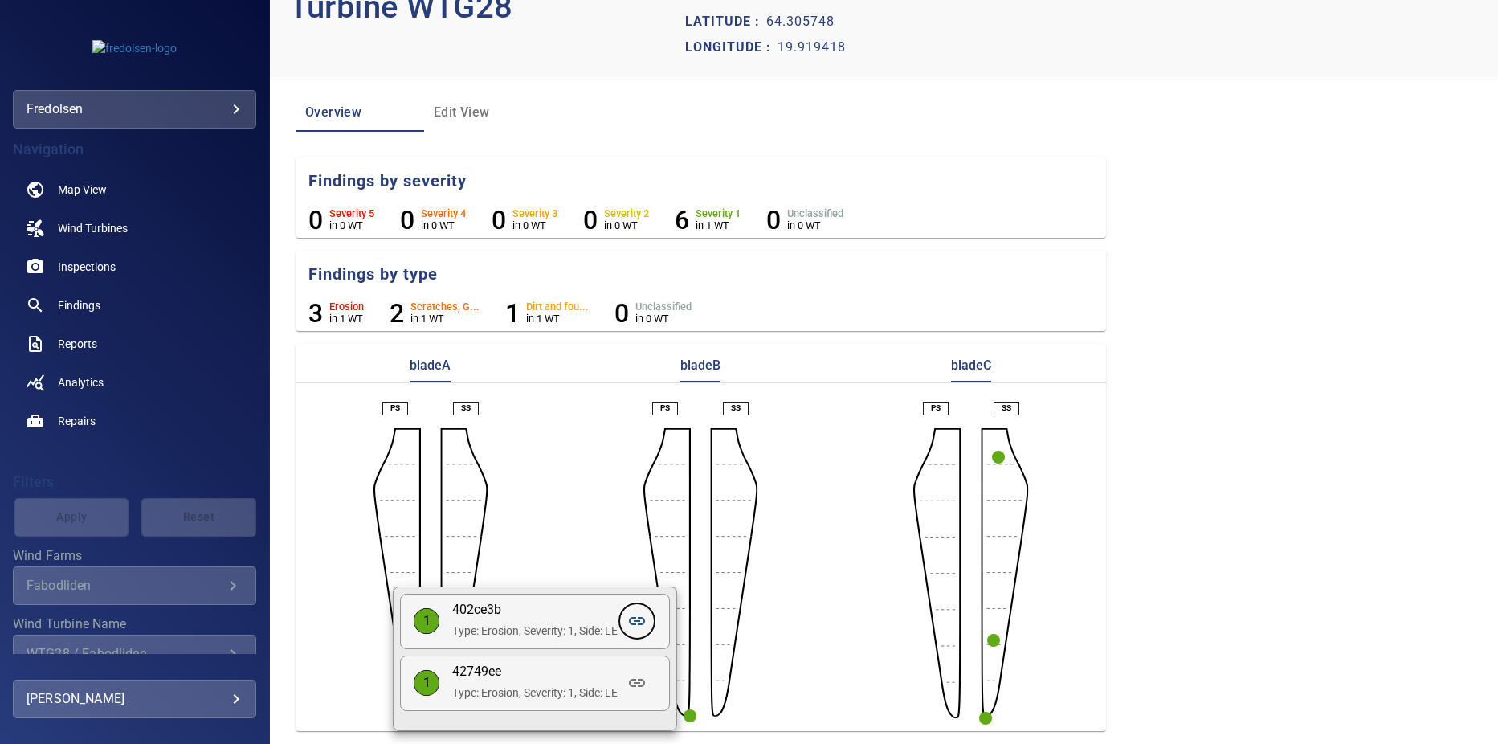
click at [637, 620] on icon at bounding box center [636, 620] width 19 height 19
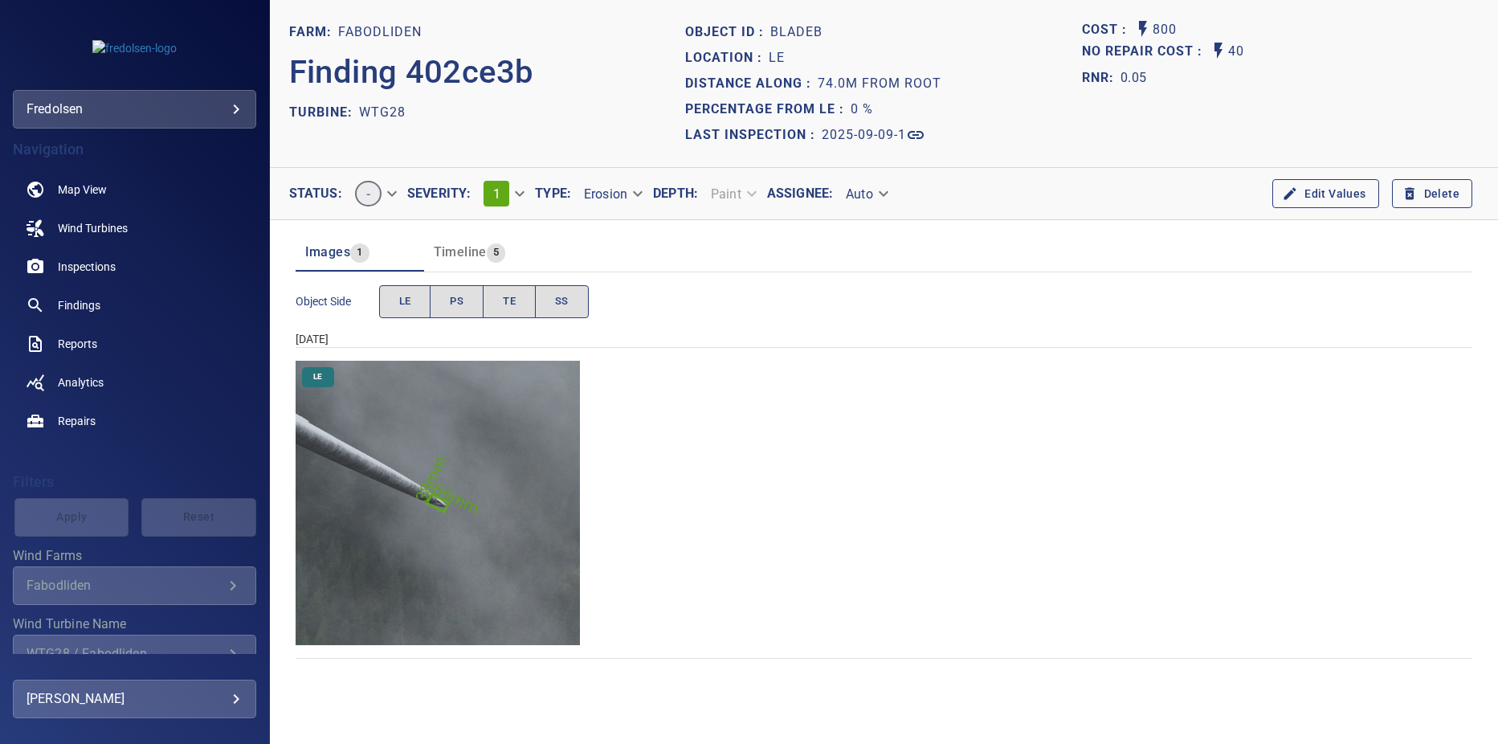
click at [450, 547] on img "Fabodliden/WTG28/2025-09-09-1/2025-09-09-3/image137wp148.jpg" at bounding box center [437, 503] width 284 height 284
